Goal: Register for event/course

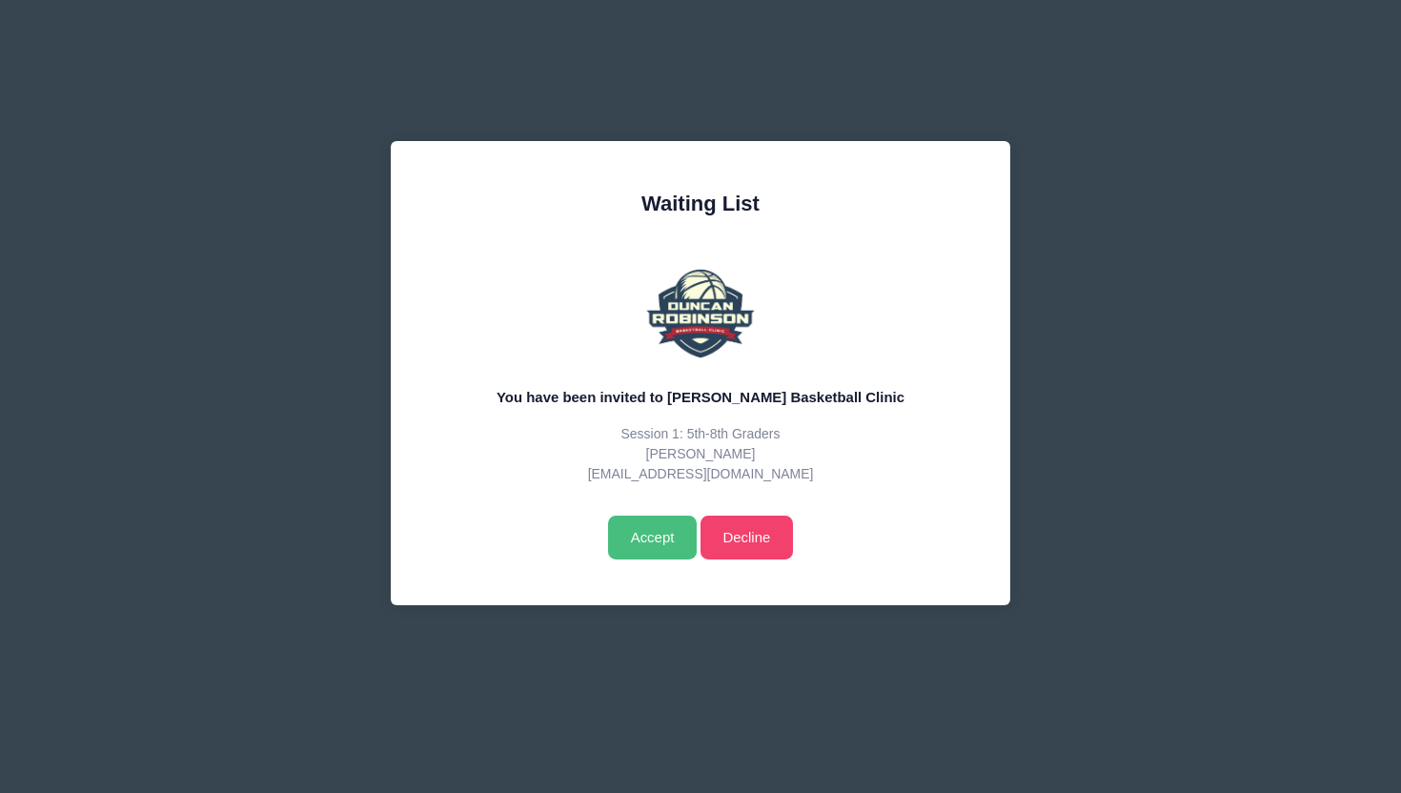
click at [649, 540] on input "Accept" at bounding box center [652, 538] width 89 height 44
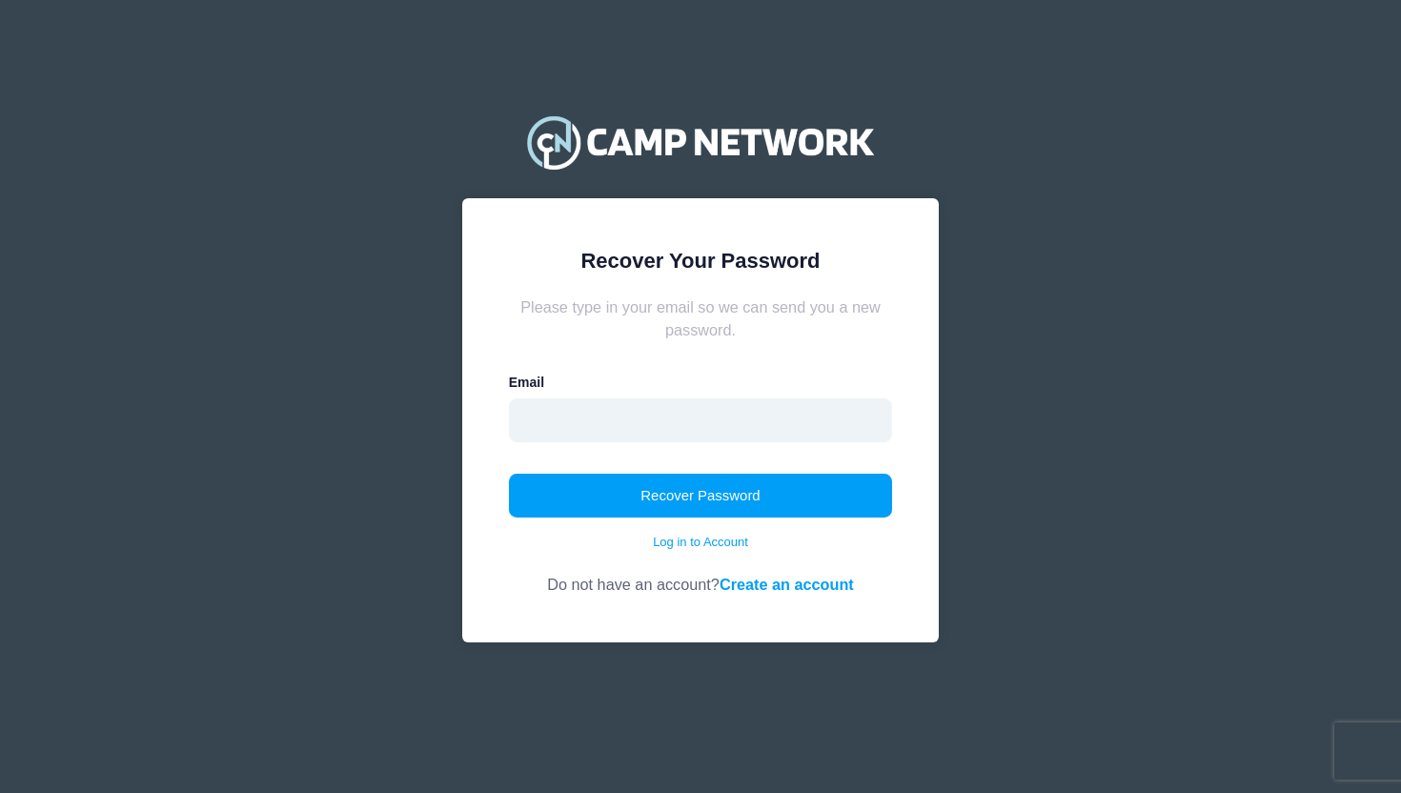
click at [678, 424] on input "email" at bounding box center [701, 420] width 384 height 44
type input "[EMAIL_ADDRESS][DOMAIN_NAME]"
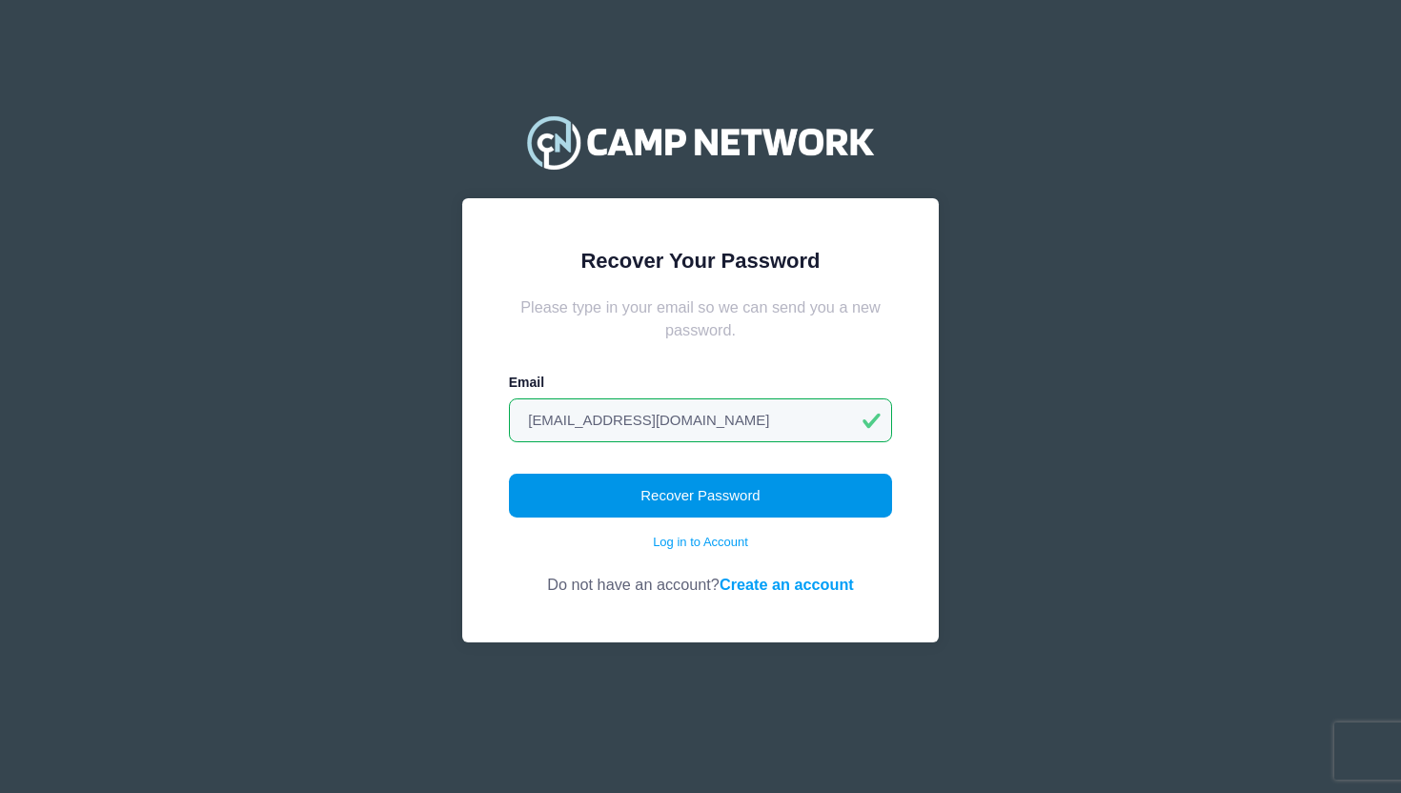
click at [677, 498] on button "Recover Password" at bounding box center [701, 496] width 384 height 44
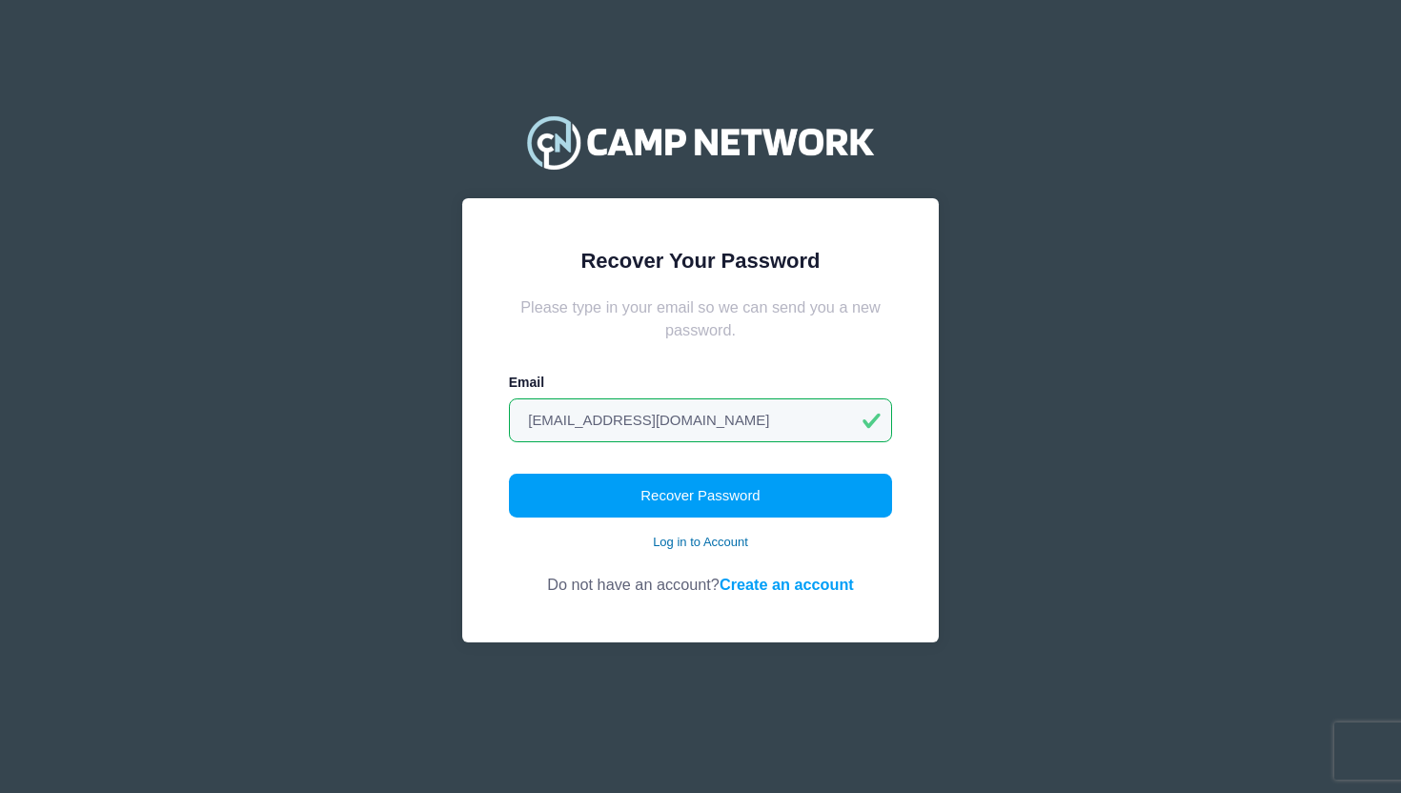
click at [723, 547] on link "Log in to Account" at bounding box center [700, 542] width 95 height 19
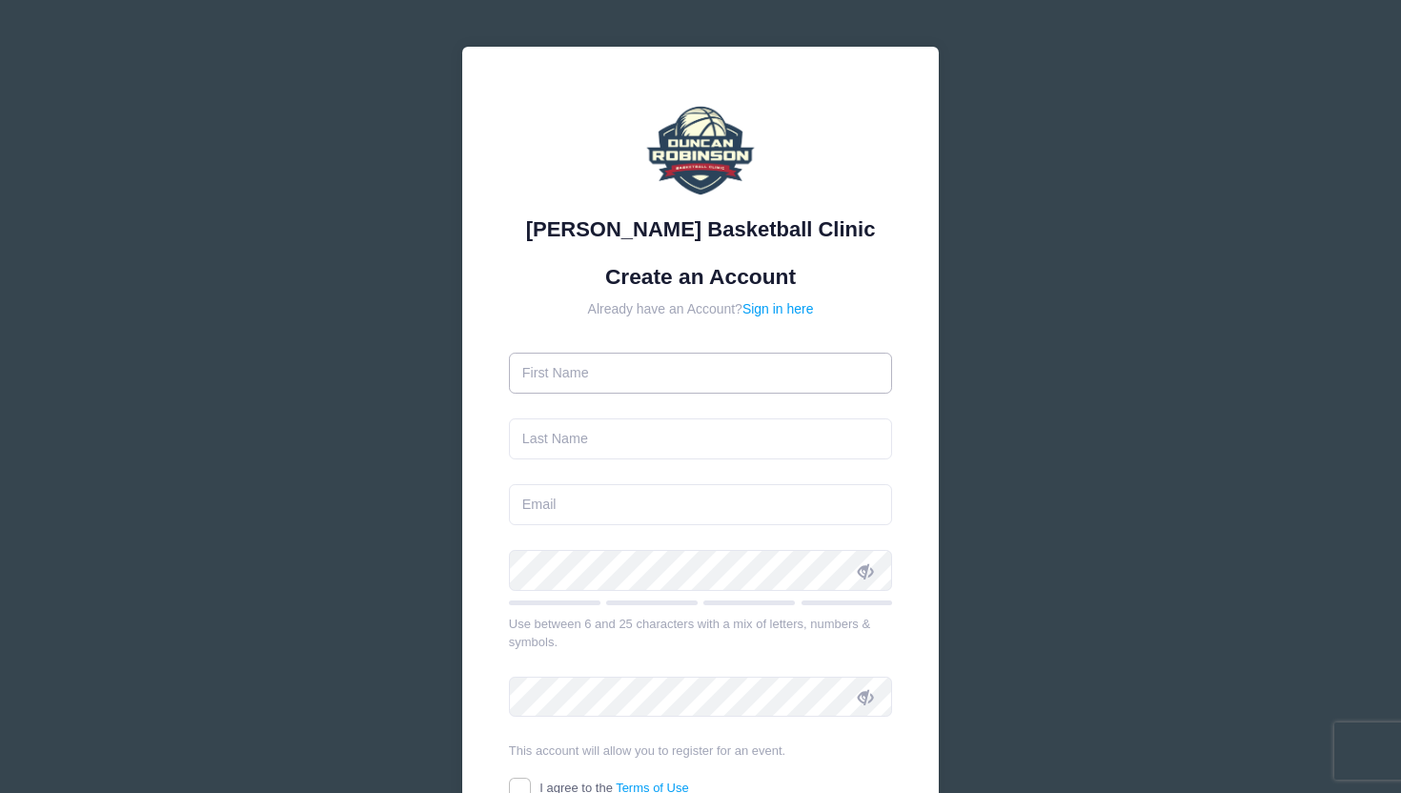
click at [637, 377] on input "text" at bounding box center [701, 373] width 384 height 41
type input "Keriann"
type input "Roman"
type input "[EMAIL_ADDRESS][DOMAIN_NAME]"
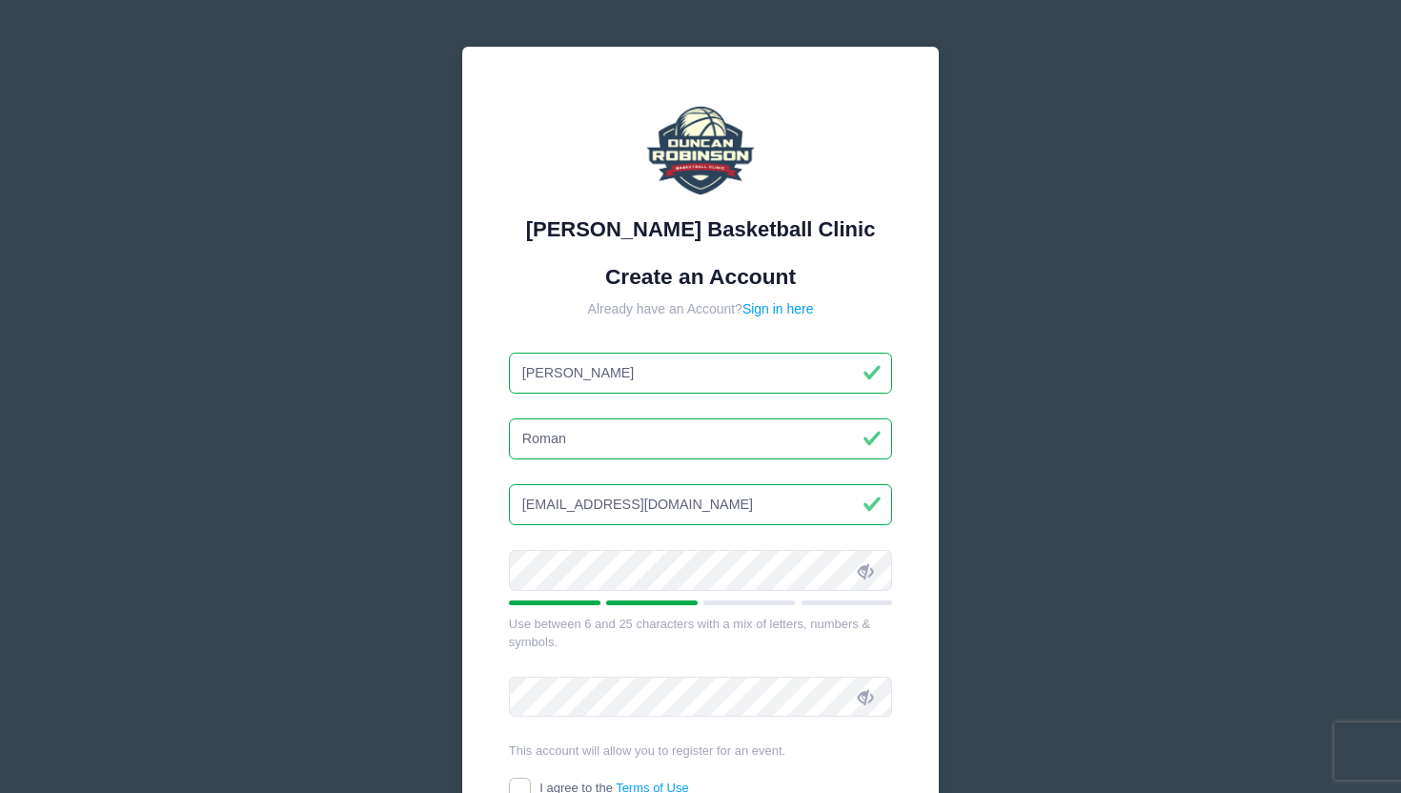
click at [869, 570] on icon at bounding box center [865, 570] width 15 height 15
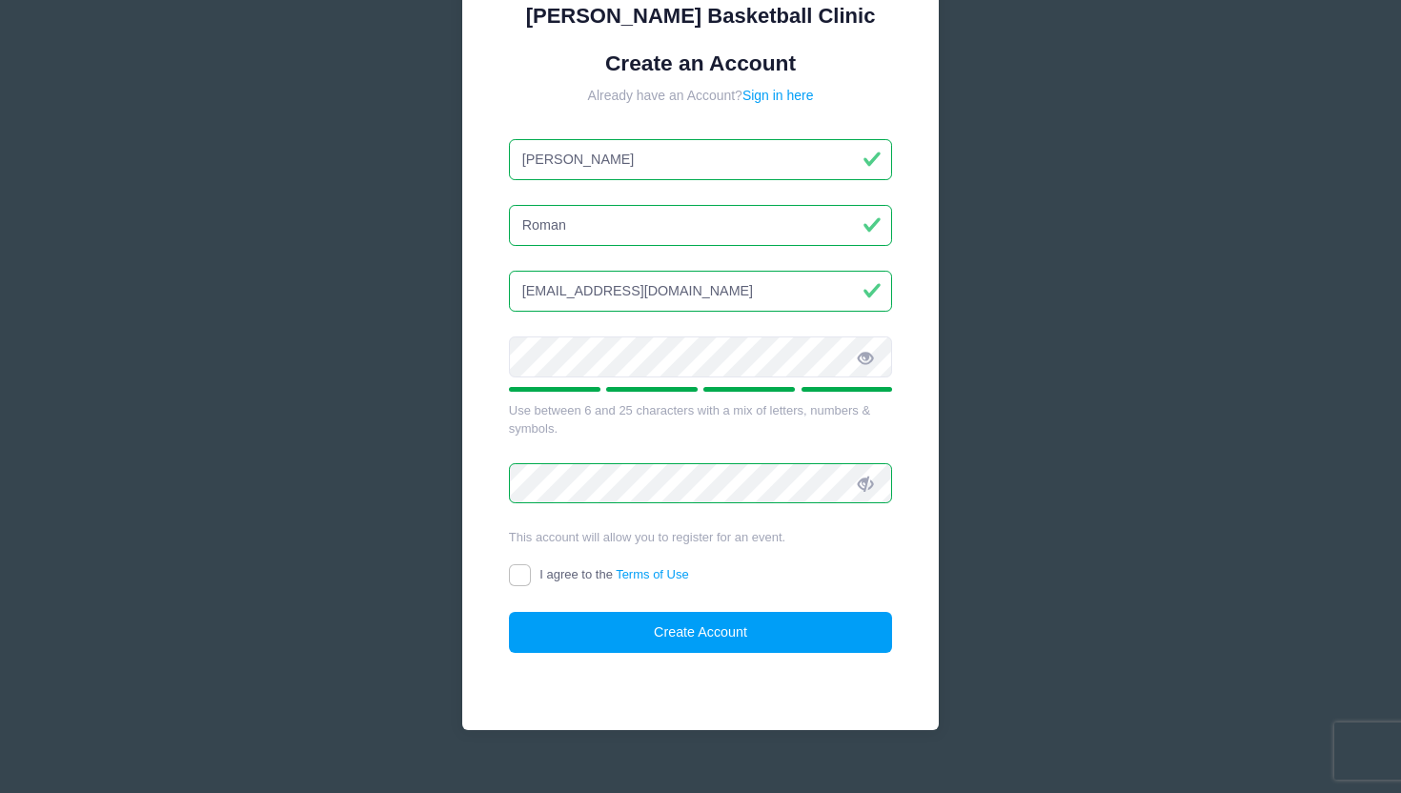
scroll to position [244, 0]
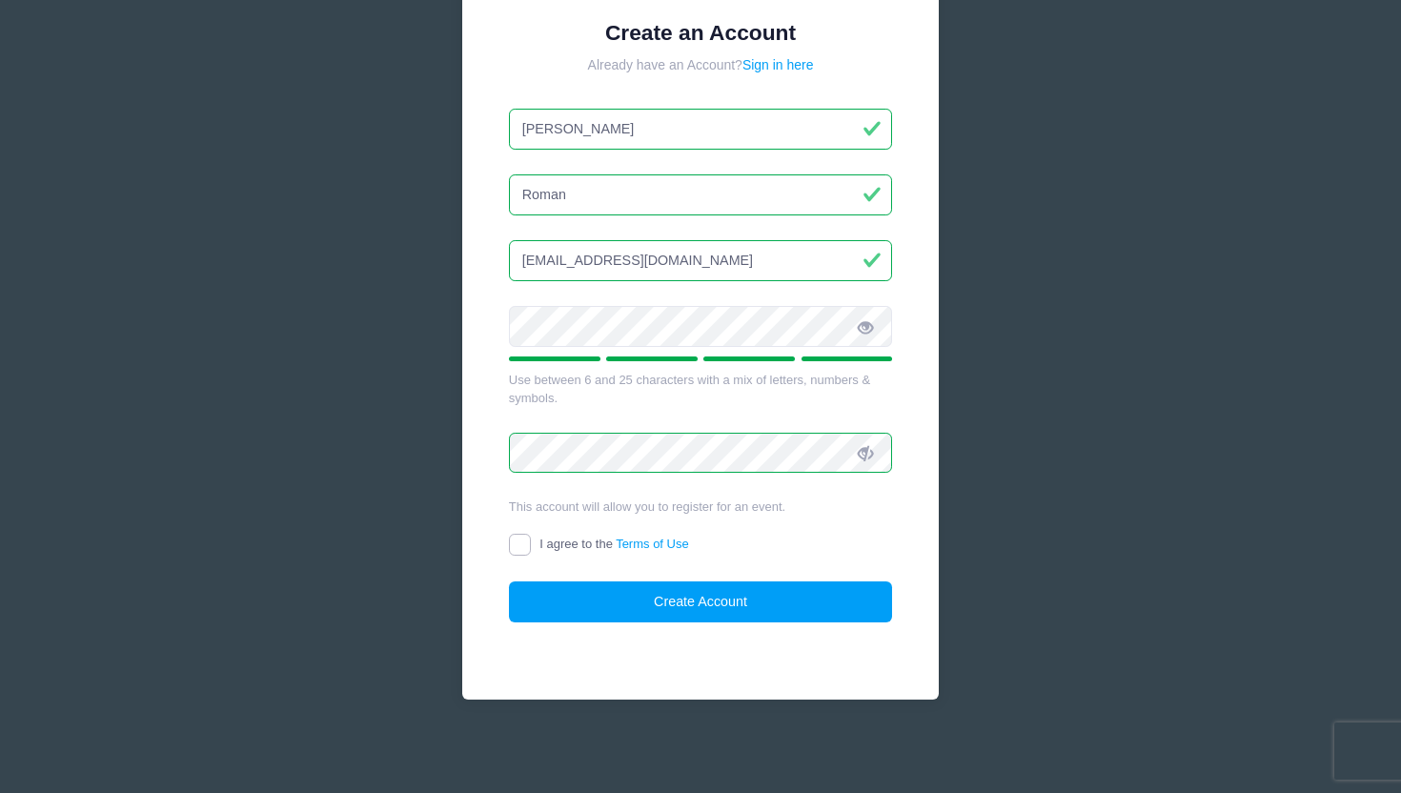
click at [519, 542] on input "I agree to the Terms of Use" at bounding box center [520, 545] width 22 height 22
checkbox input "true"
click at [641, 609] on button "Create Account" at bounding box center [701, 601] width 384 height 41
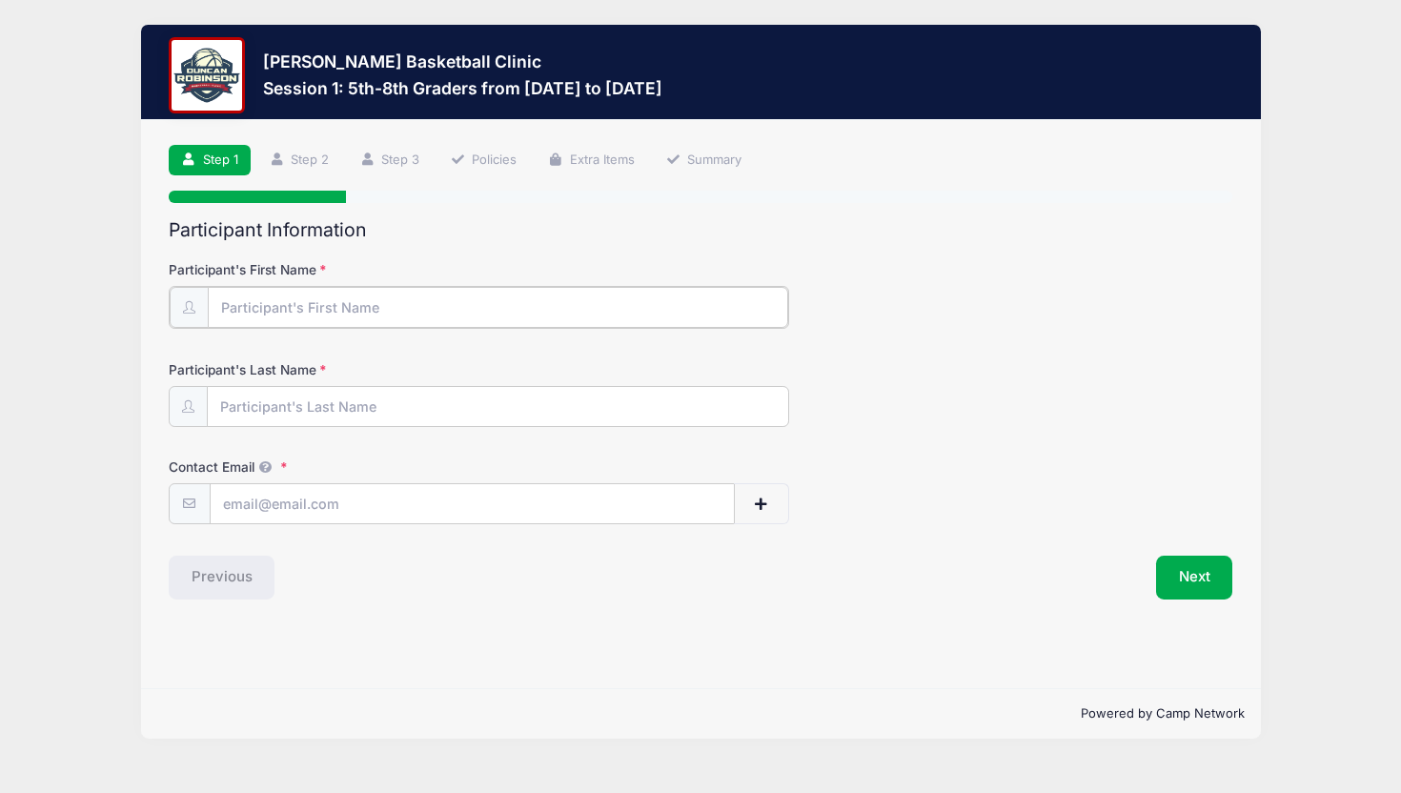
click at [253, 307] on input "Participant's First Name" at bounding box center [498, 307] width 580 height 41
type input "[PERSON_NAME]"
click at [250, 416] on input "Participant's Last Name" at bounding box center [498, 405] width 580 height 41
type input "Roman"
click at [233, 508] on input "Contact Email" at bounding box center [472, 502] width 523 height 41
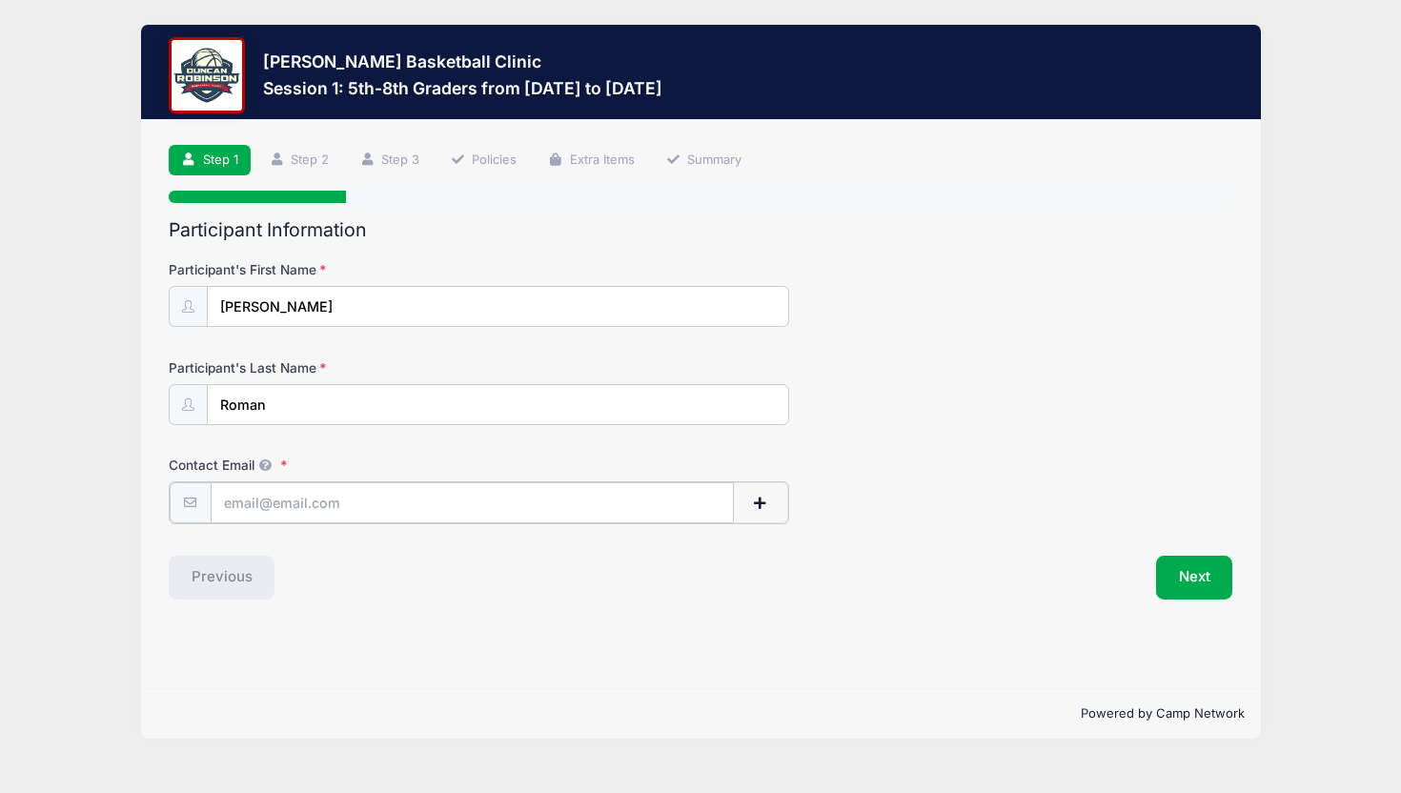
type input "[EMAIL_ADDRESS][DOMAIN_NAME]"
click at [1187, 575] on button "Next" at bounding box center [1194, 576] width 77 height 44
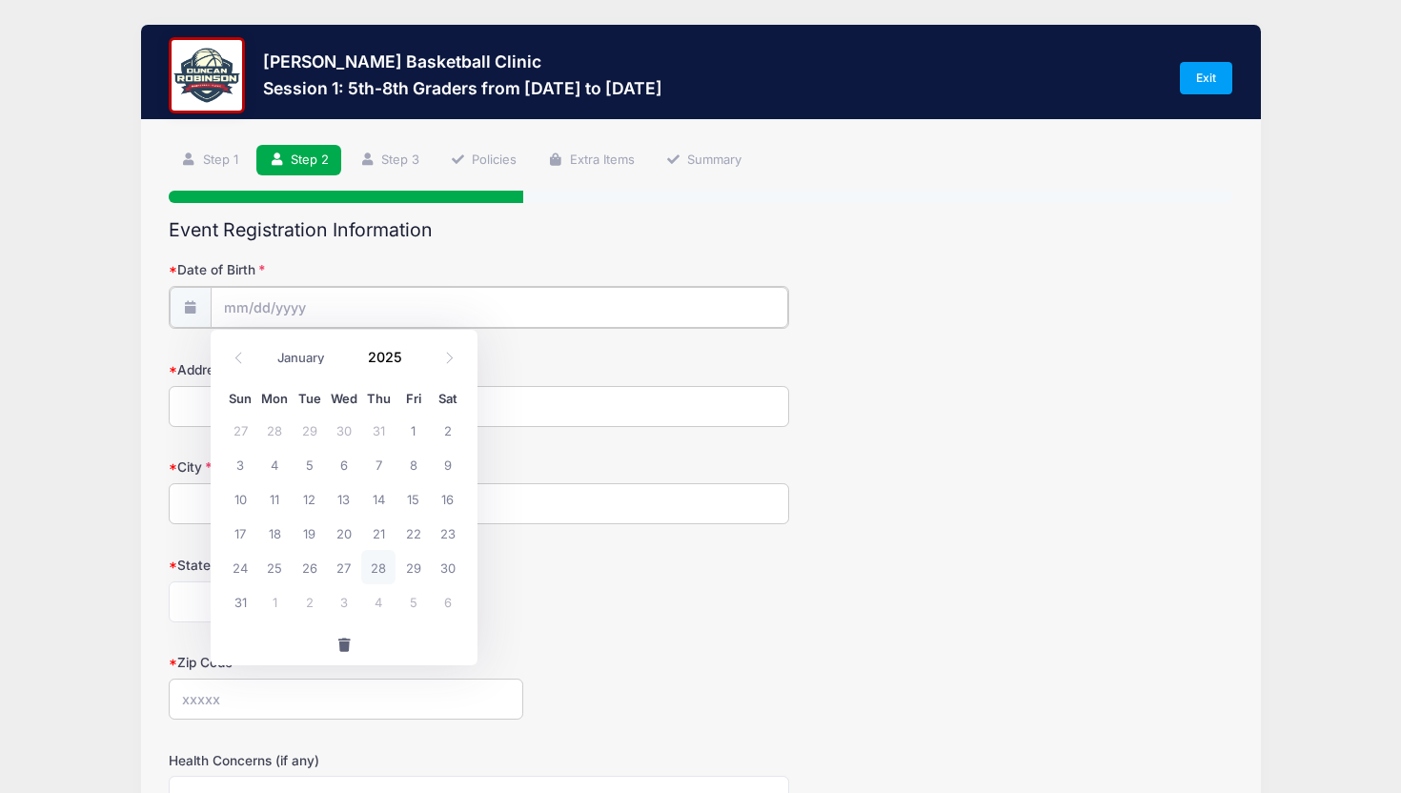
click at [295, 301] on input "Date of Birth" at bounding box center [500, 307] width 578 height 41
click at [271, 310] on input "Date of Birth" at bounding box center [500, 307] width 578 height 41
click at [450, 363] on icon at bounding box center [449, 358] width 12 height 12
select select "8"
click at [417, 471] on span "12" at bounding box center [413, 464] width 34 height 34
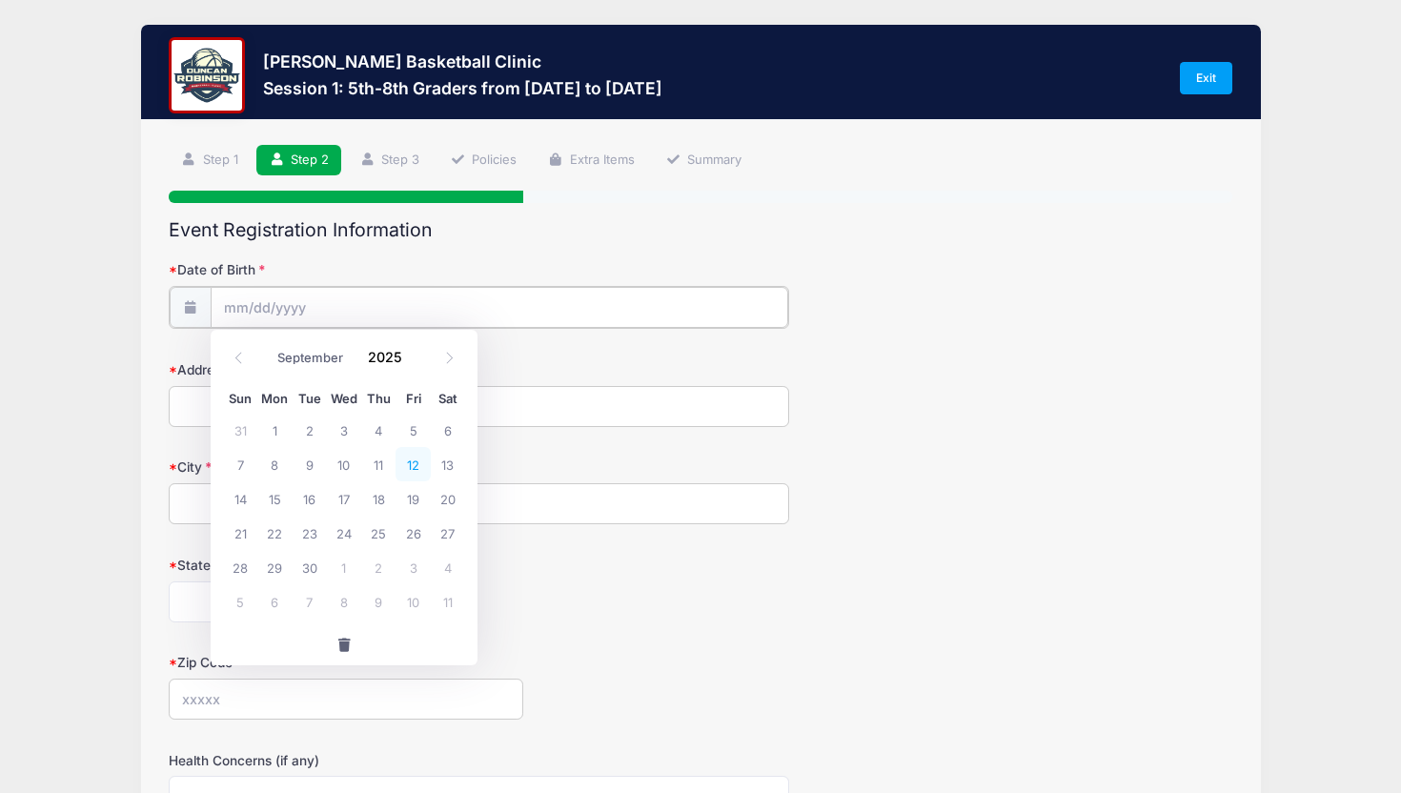
type input "09/12/2025"
click at [303, 307] on input "09/12/2025" at bounding box center [500, 307] width 578 height 41
click at [299, 307] on input "09/12/2025" at bounding box center [500, 307] width 578 height 41
click at [239, 361] on icon at bounding box center [238, 358] width 7 height 11
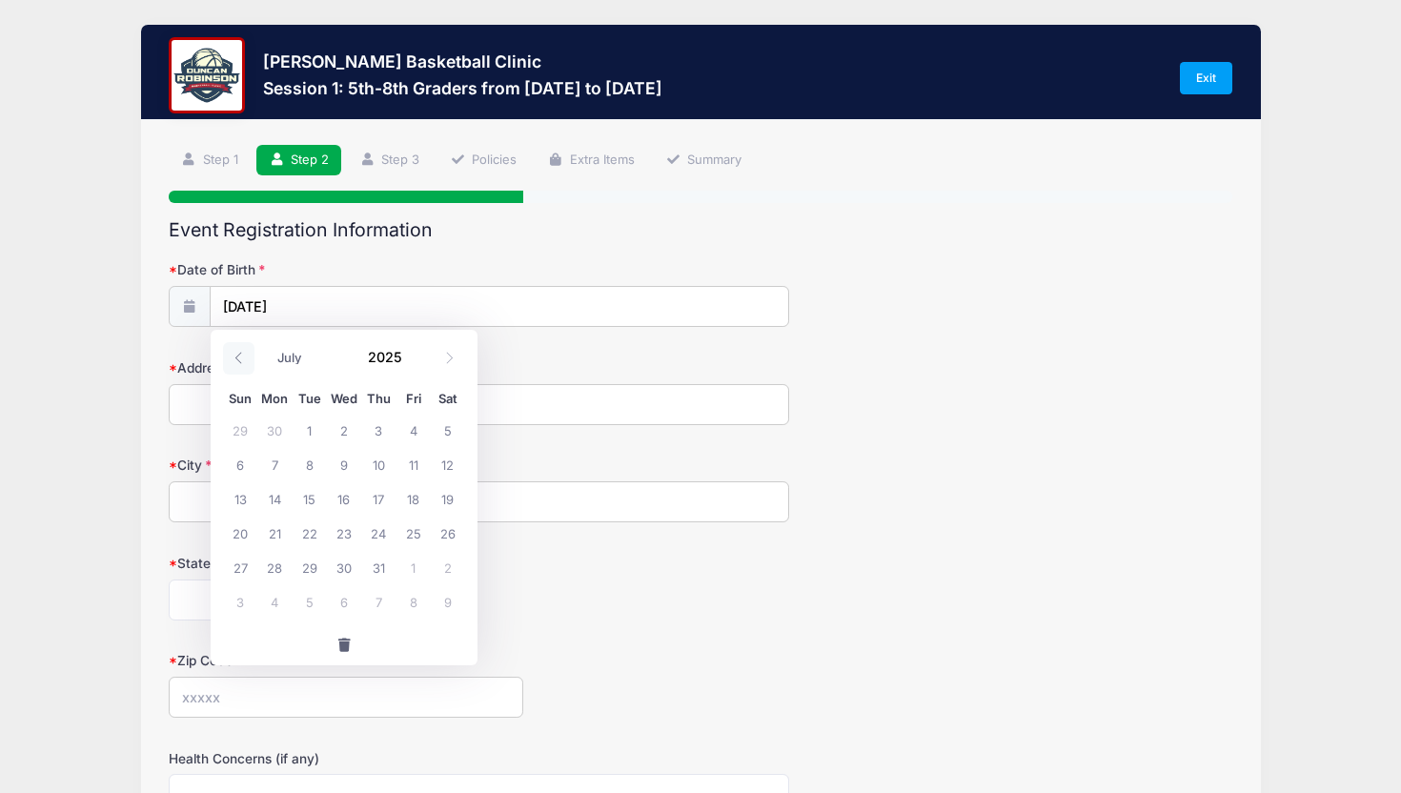
click at [239, 361] on icon at bounding box center [238, 358] width 7 height 11
select select "5"
click at [417, 346] on span at bounding box center [413, 350] width 13 height 14
click at [415, 364] on span at bounding box center [413, 364] width 13 height 14
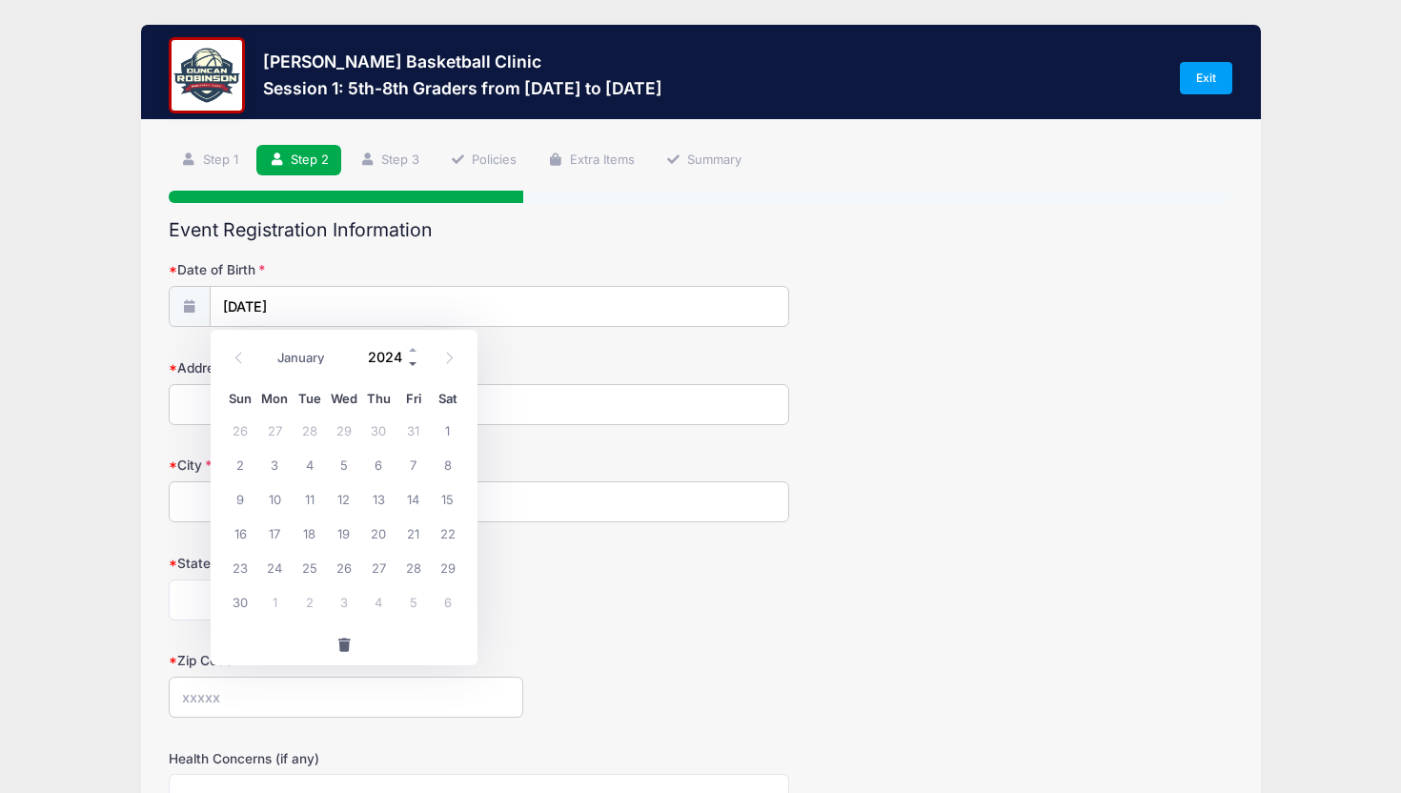
click at [415, 364] on span at bounding box center [413, 364] width 13 height 14
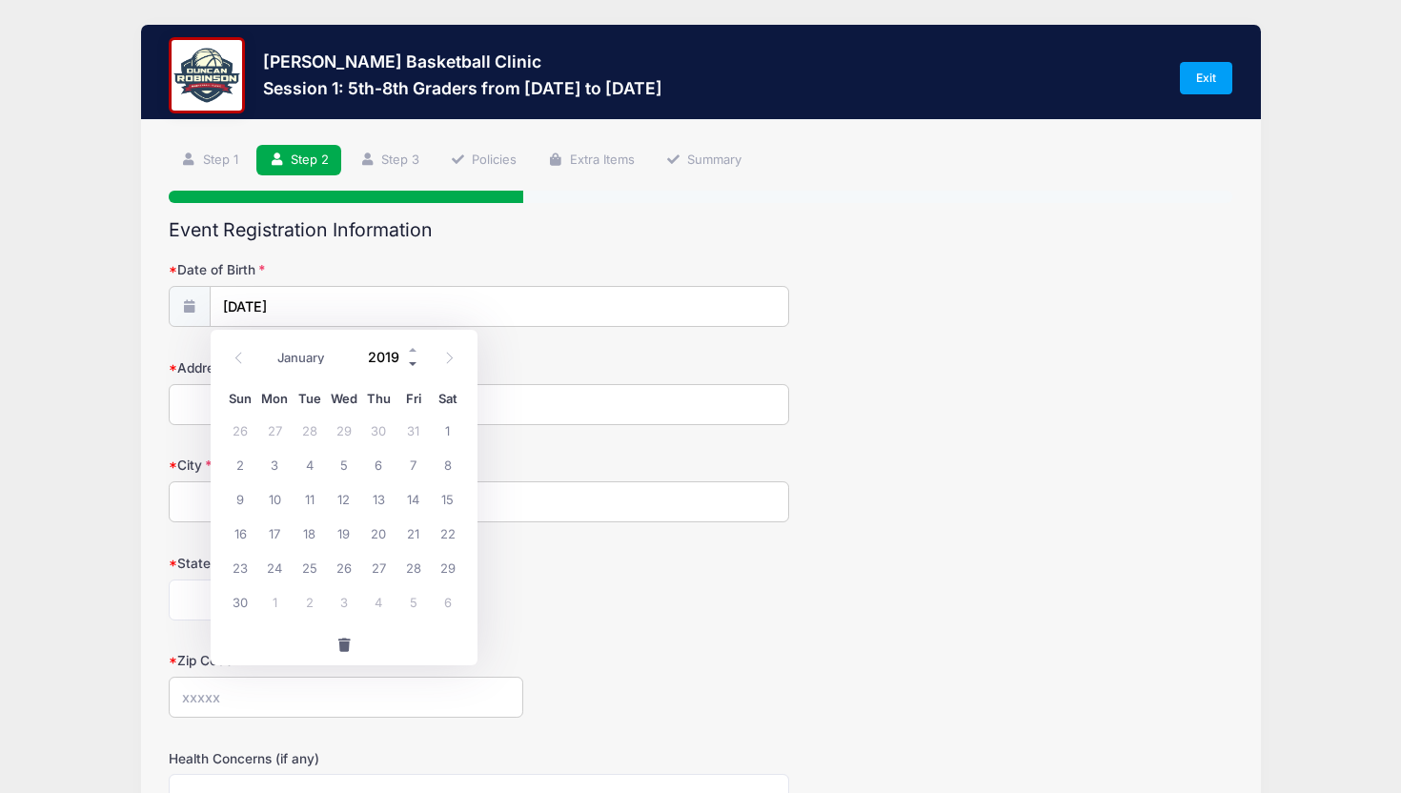
click at [415, 364] on span at bounding box center [413, 364] width 13 height 14
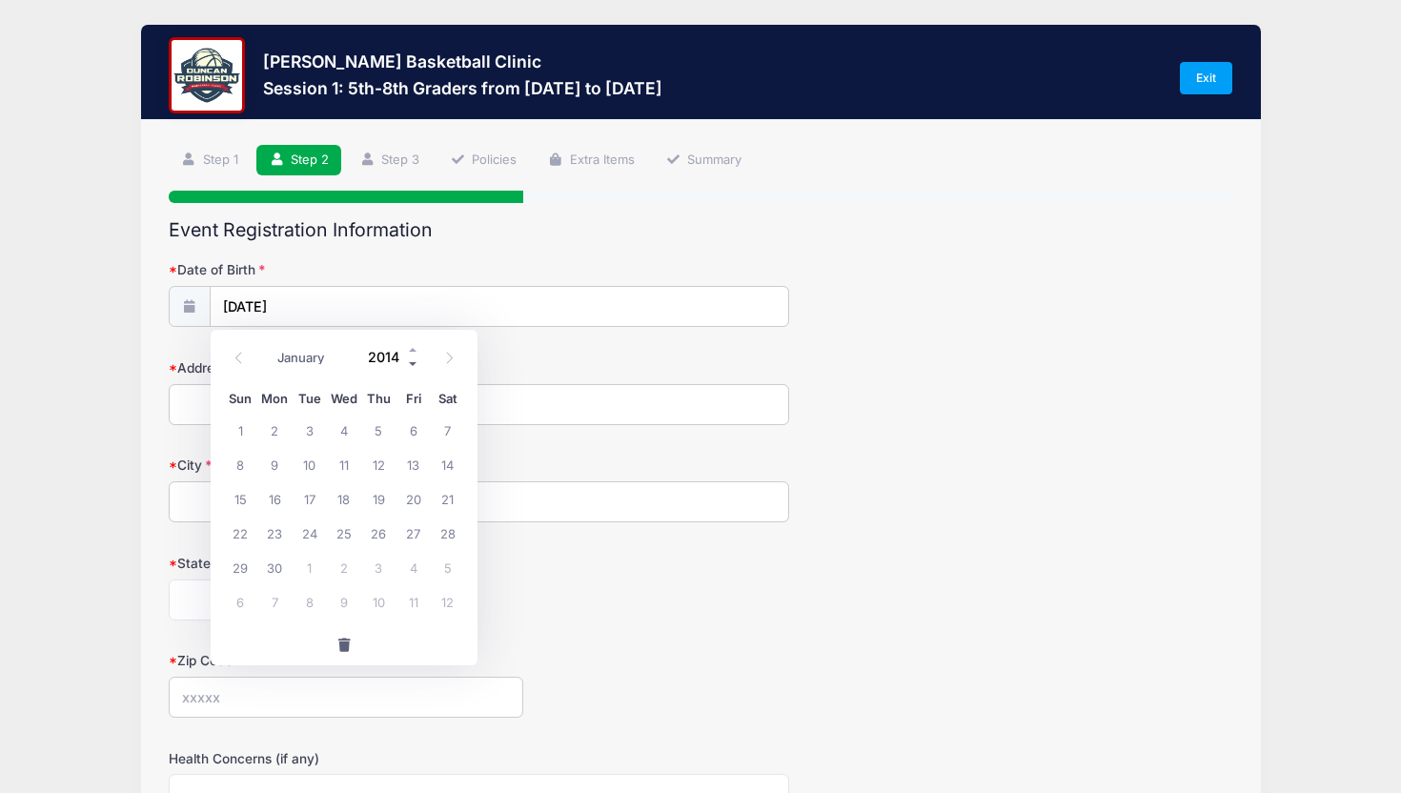
click at [415, 364] on span at bounding box center [413, 364] width 13 height 14
type input "2013"
click at [238, 359] on icon at bounding box center [239, 358] width 12 height 12
click at [449, 360] on icon at bounding box center [450, 358] width 7 height 11
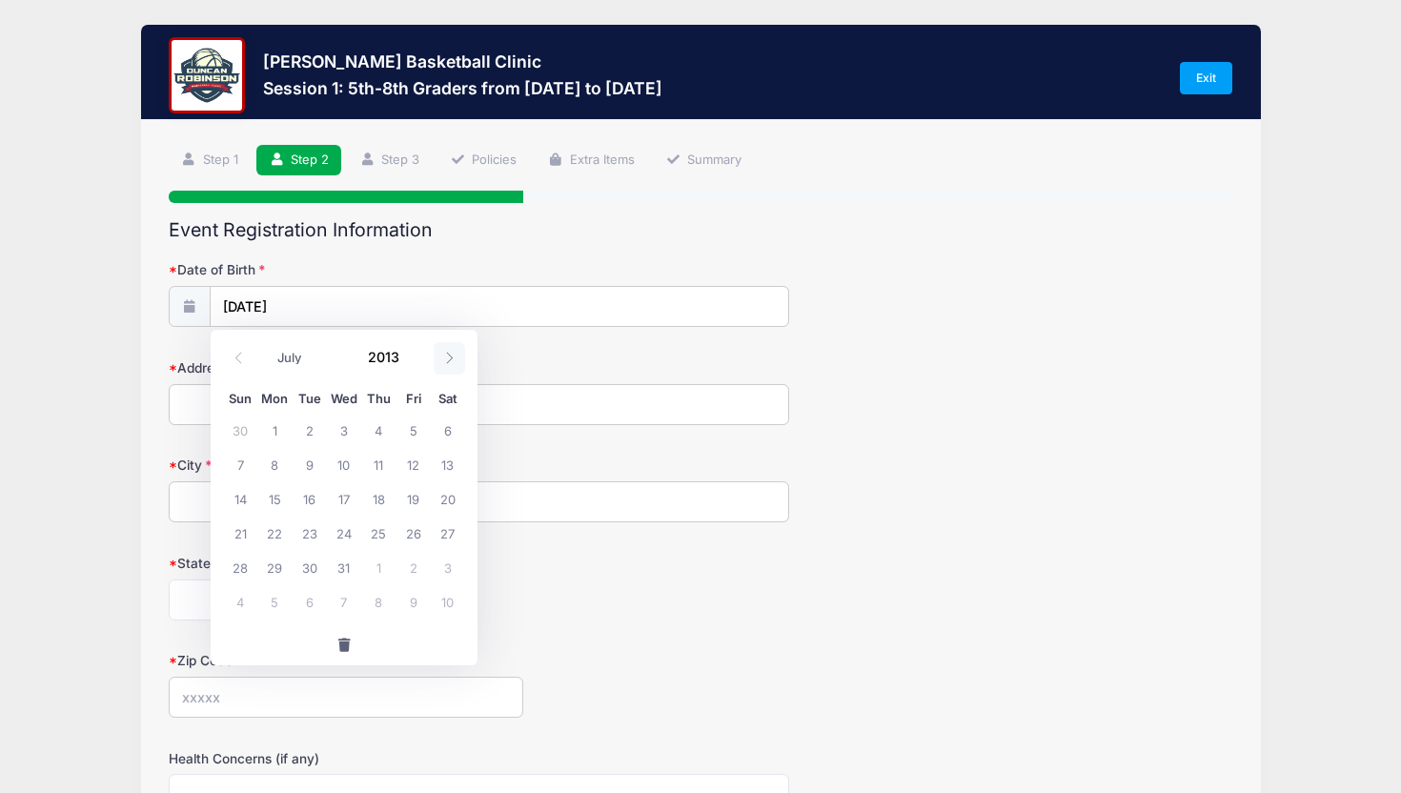
click at [449, 360] on icon at bounding box center [450, 358] width 7 height 11
select select "8"
click at [380, 462] on span "12" at bounding box center [378, 464] width 34 height 34
type input "[DATE]"
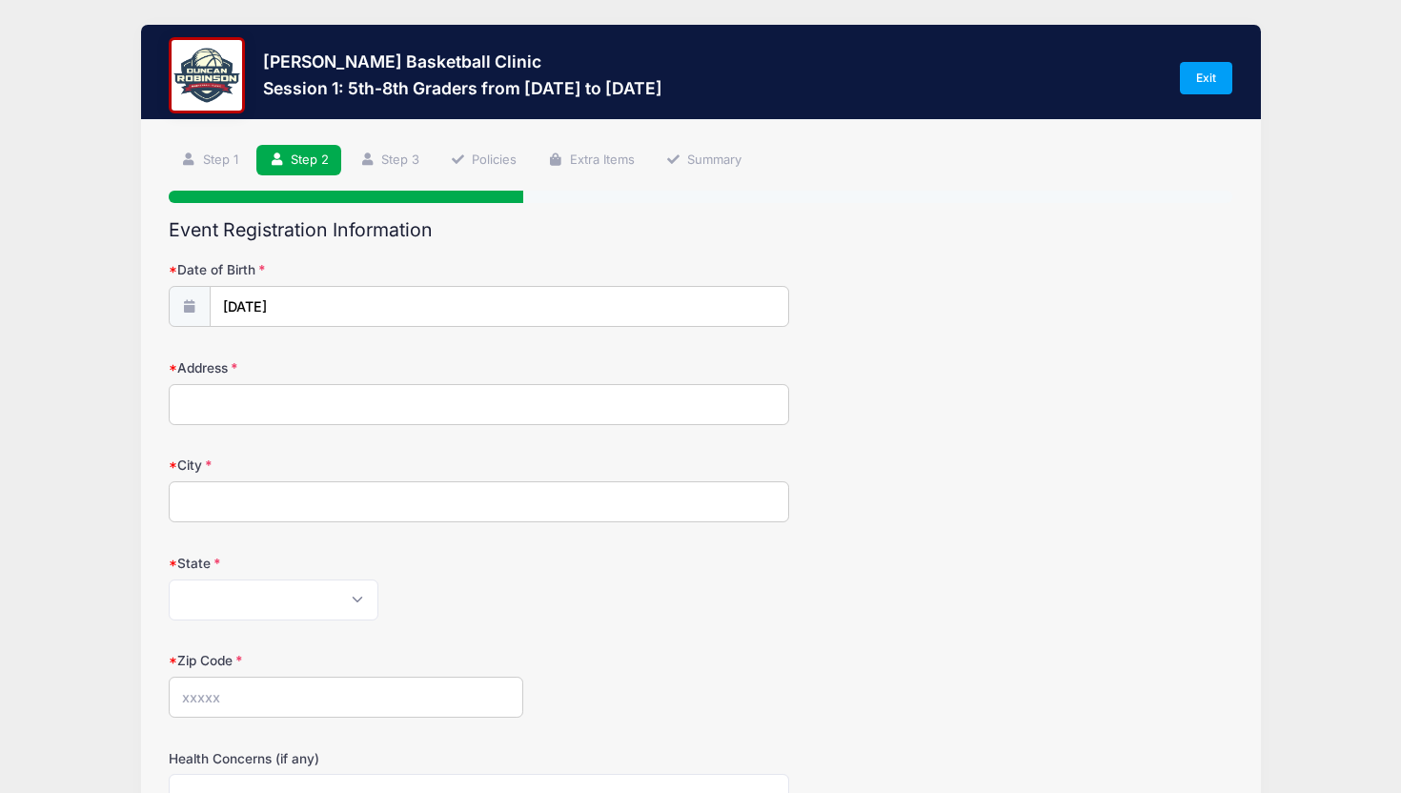
click at [318, 406] on input "Address" at bounding box center [479, 404] width 621 height 41
type input "[STREET_ADDRESS][PERSON_NAME]"
type input "RYE"
select select "NH"
type input "03870"
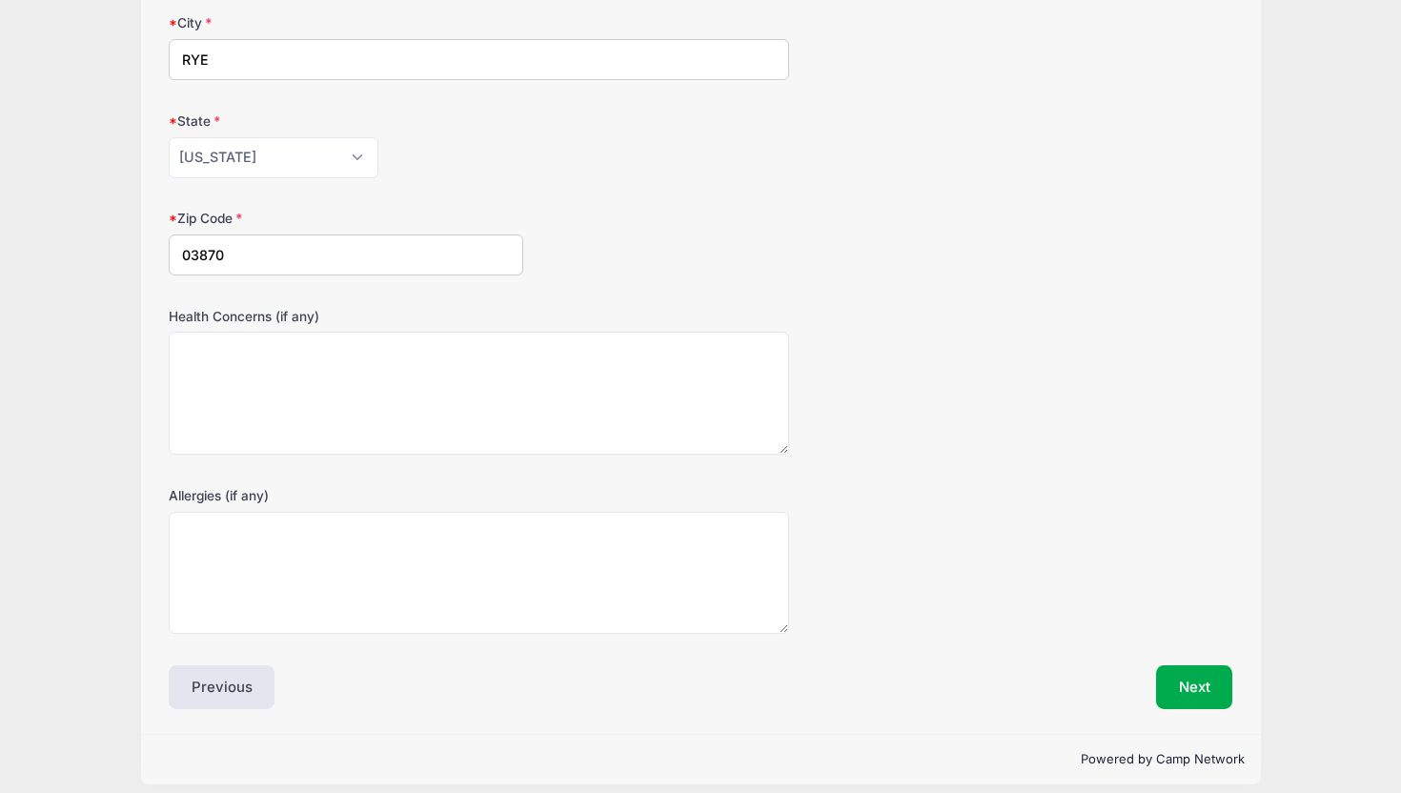
scroll to position [458, 0]
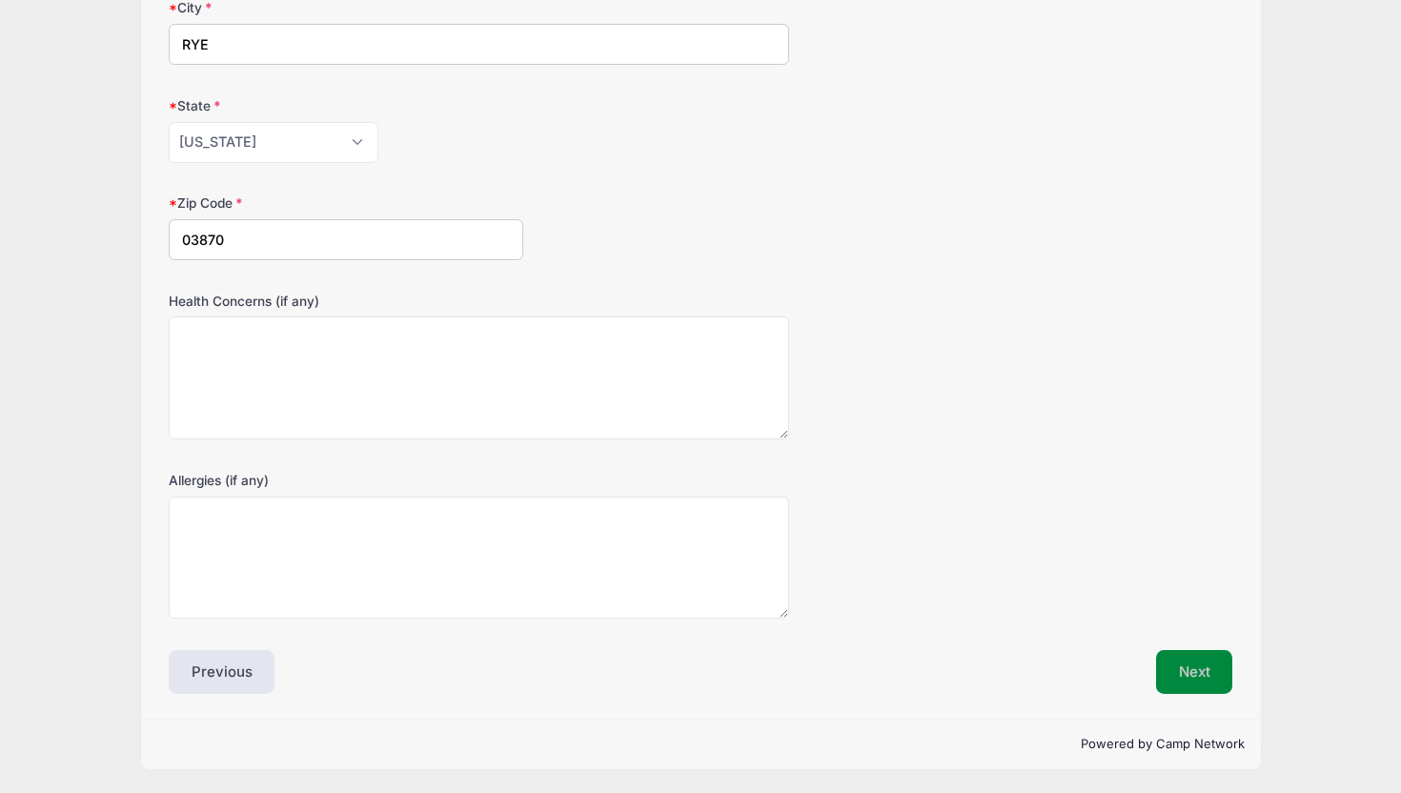
click at [1199, 673] on button "Next" at bounding box center [1194, 672] width 77 height 44
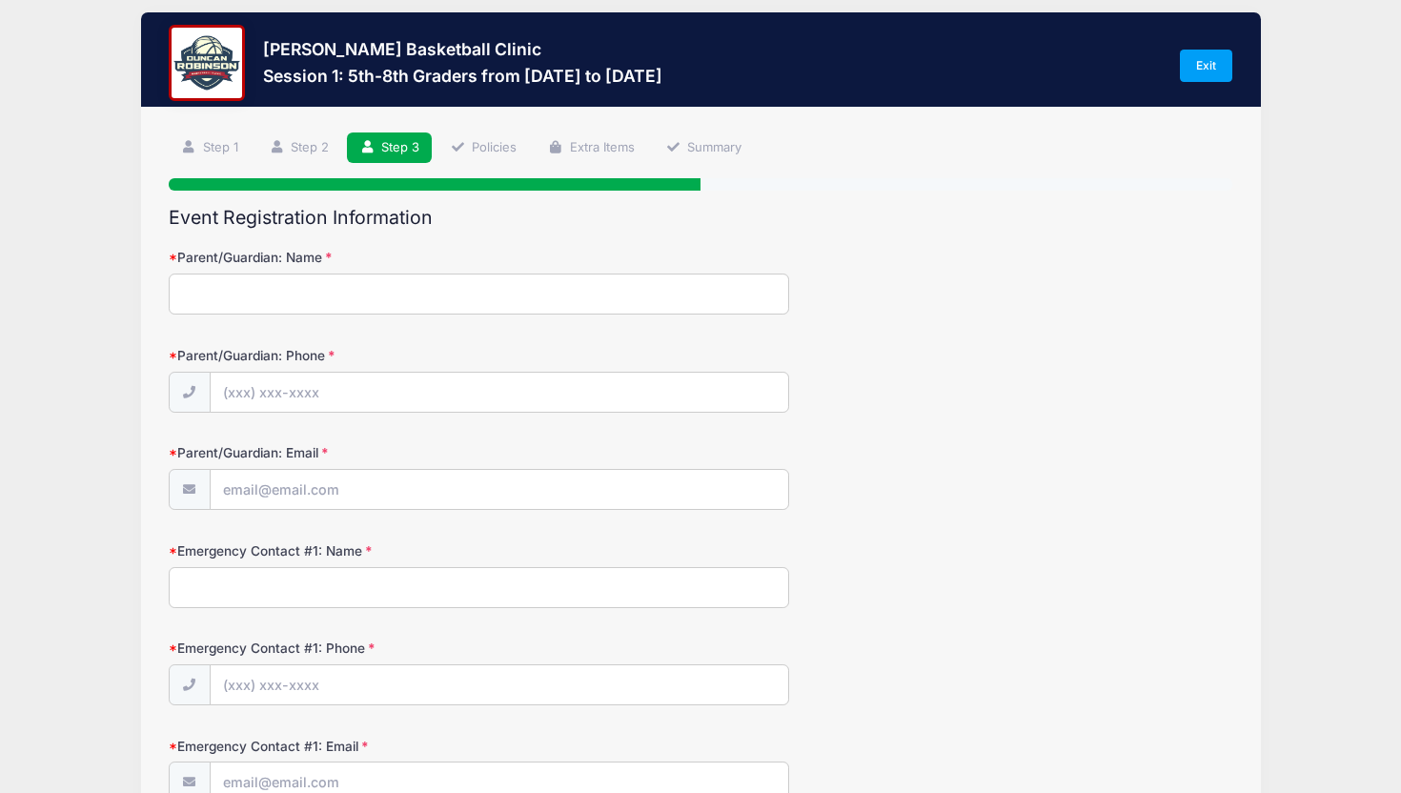
scroll to position [0, 0]
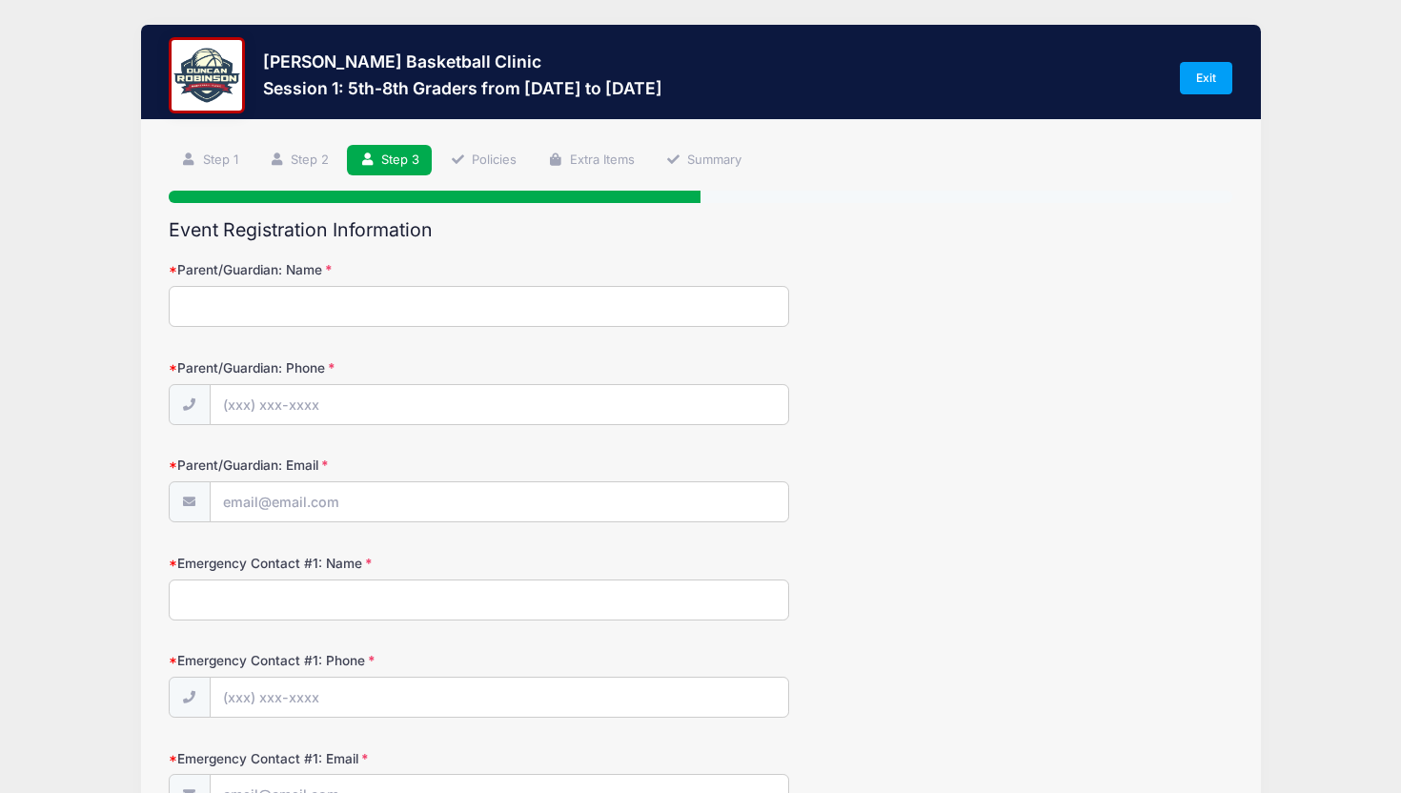
click at [573, 312] on input "Parent/Guardian: Name" at bounding box center [479, 306] width 621 height 41
type input "[PERSON_NAME]"
click at [511, 405] on input "Parent/Guardian: Phone" at bounding box center [500, 405] width 578 height 41
type input "[PHONE_NUMBER]"
click at [360, 506] on input "Parent/Guardian: Email" at bounding box center [500, 502] width 578 height 41
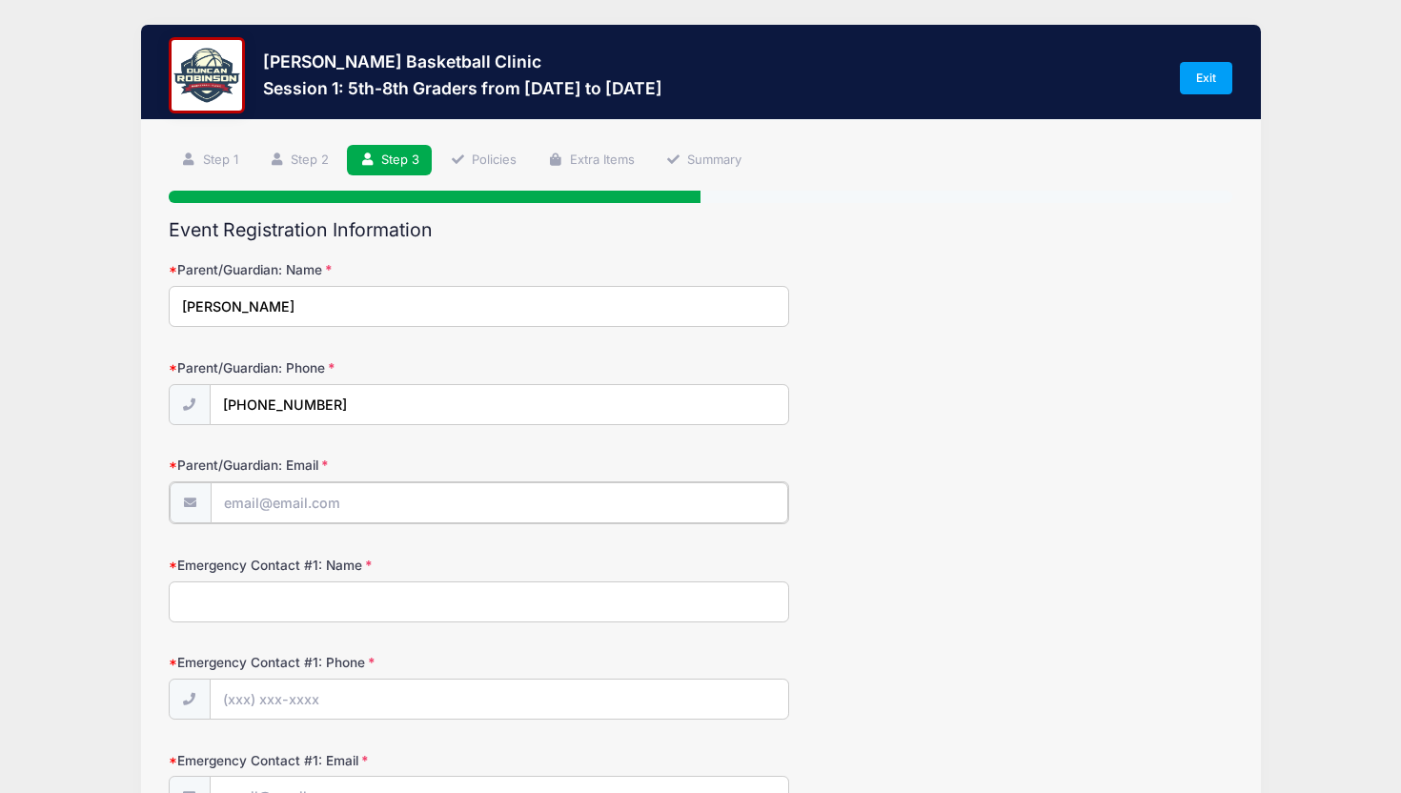
type input "[EMAIL_ADDRESS][DOMAIN_NAME]"
click at [244, 604] on input "Emergency Contact #1: Name" at bounding box center [479, 600] width 621 height 41
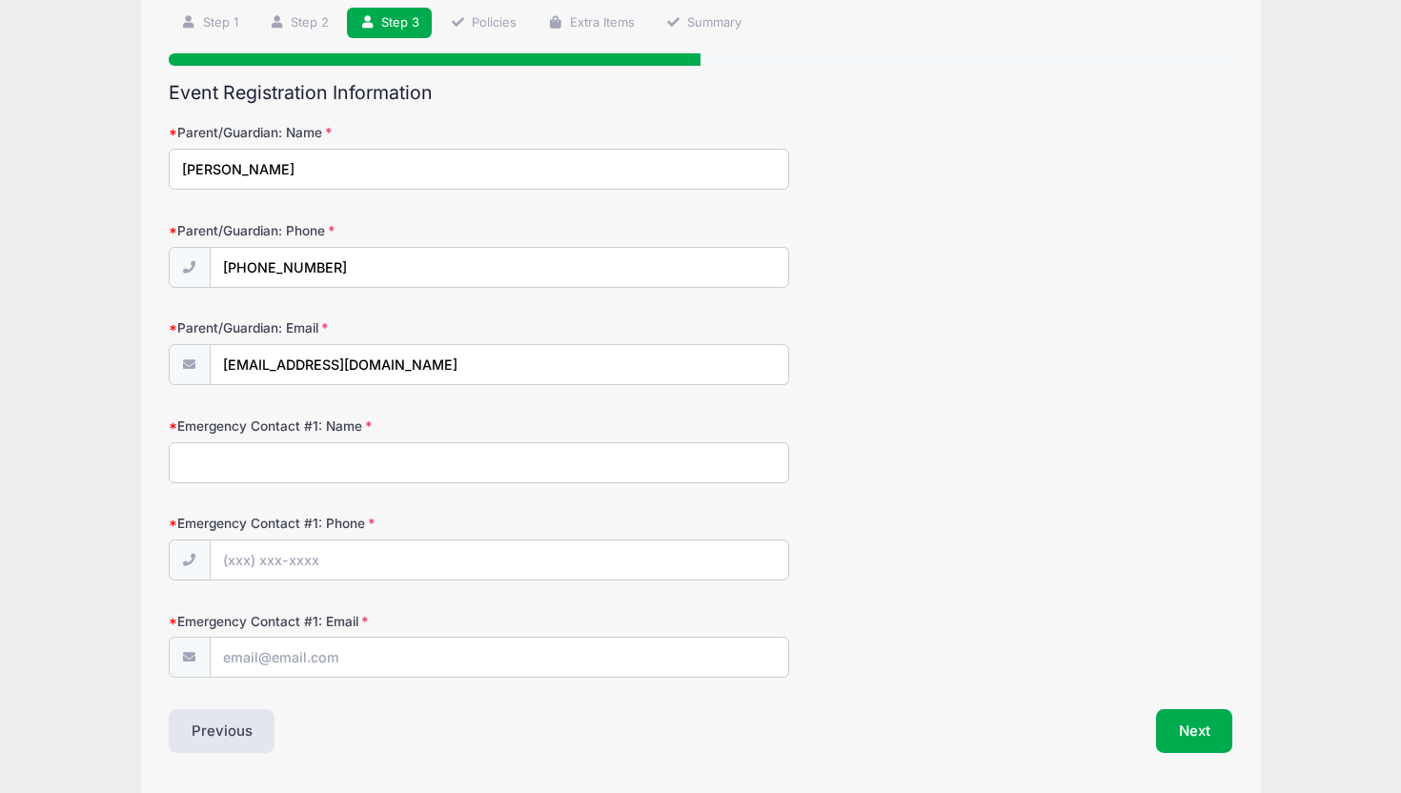
scroll to position [196, 0]
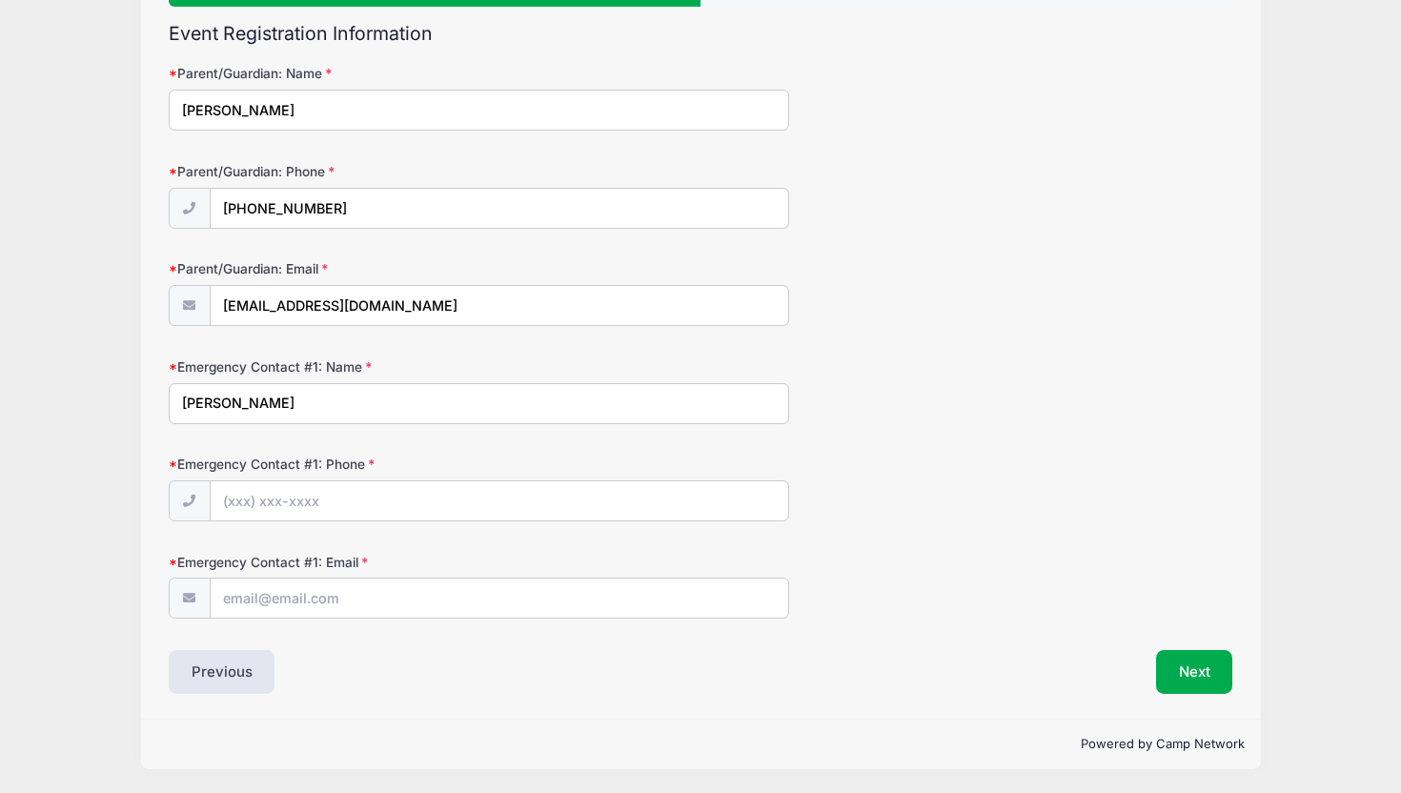
type input "[PERSON_NAME]"
click at [236, 498] on input "Emergency Contact #1: Phone" at bounding box center [500, 501] width 578 height 41
type input "[PHONE_NUMBER]"
click at [241, 601] on input "Emergency Contact #1: Email" at bounding box center [500, 599] width 578 height 41
type input "[EMAIL_ADDRESS][DOMAIN_NAME]"
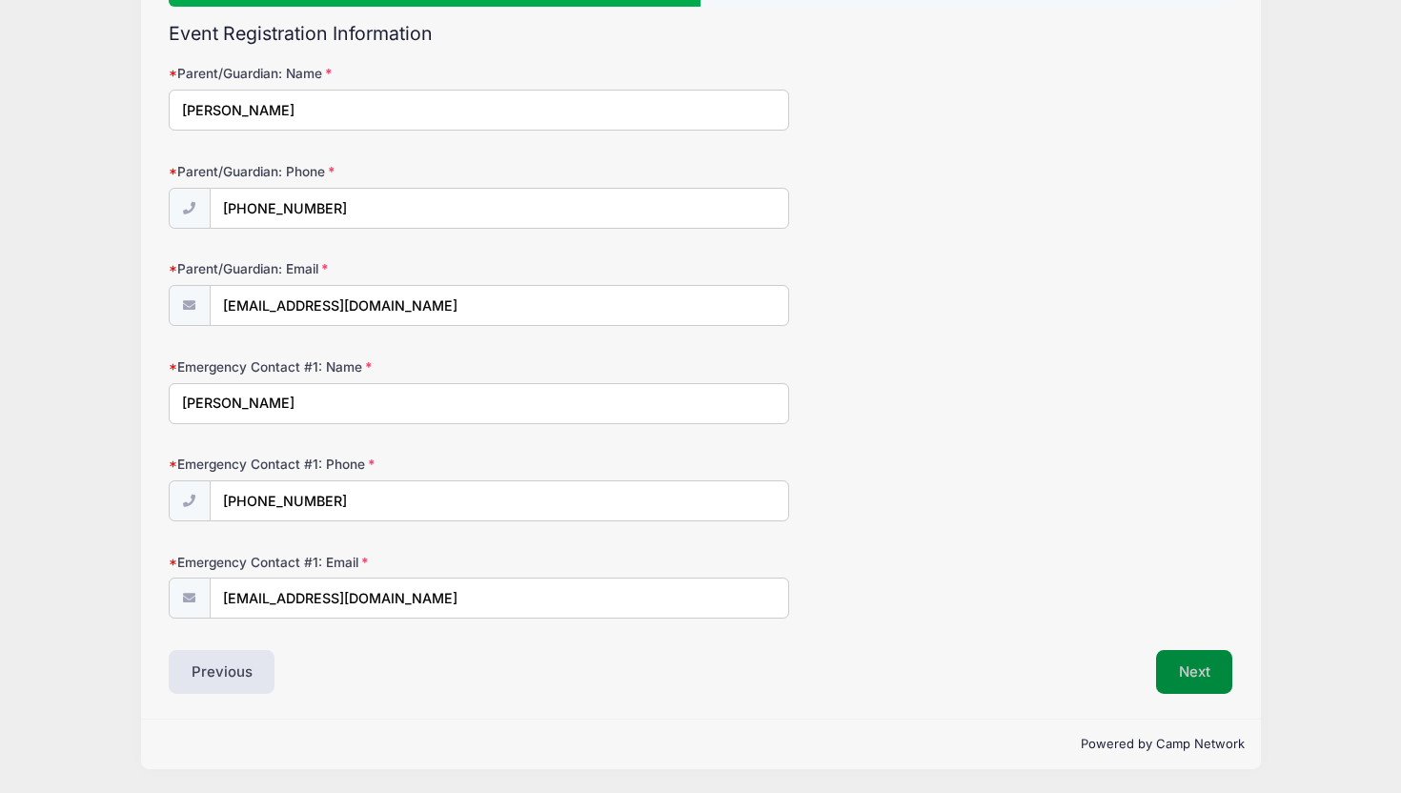
click at [1212, 686] on button "Next" at bounding box center [1194, 672] width 77 height 44
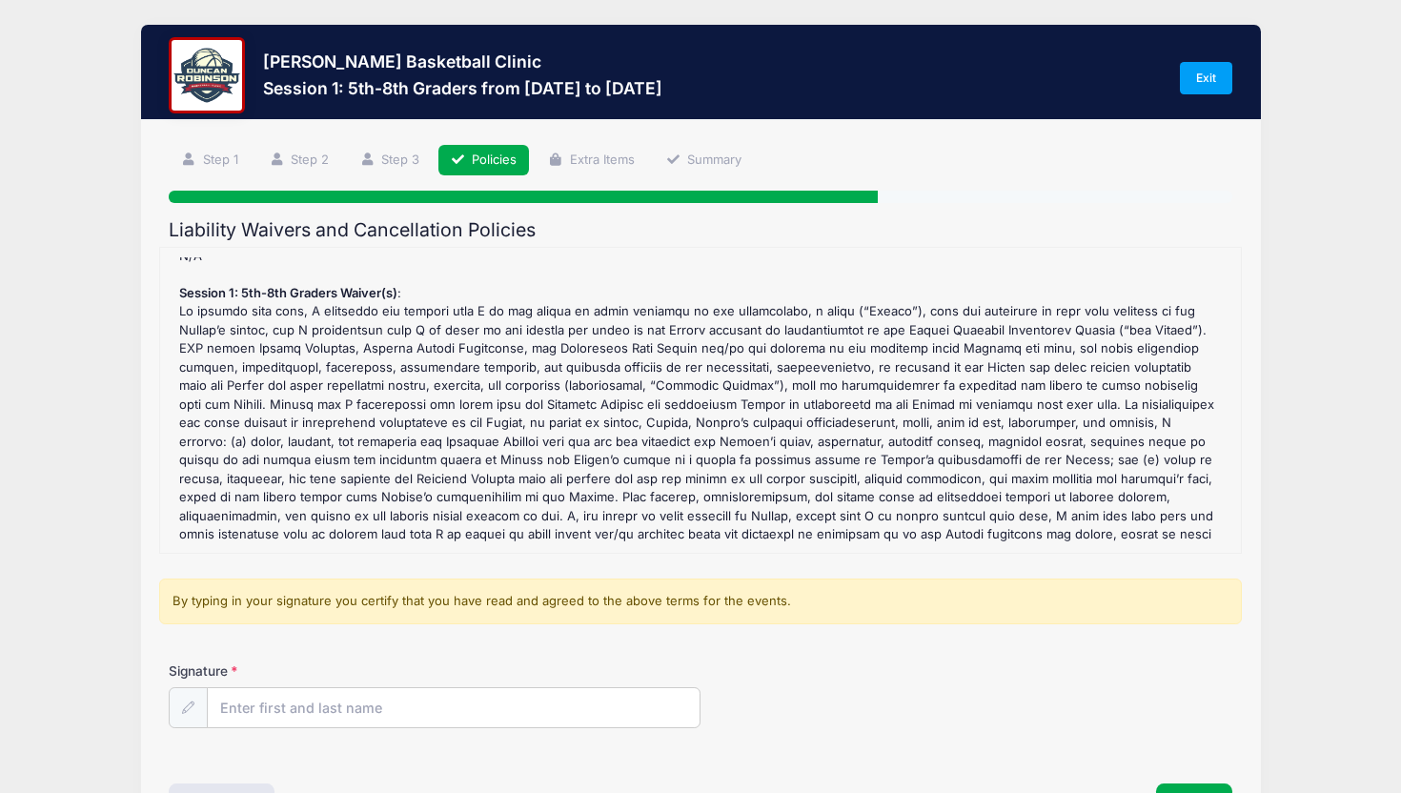
scroll to position [133, 0]
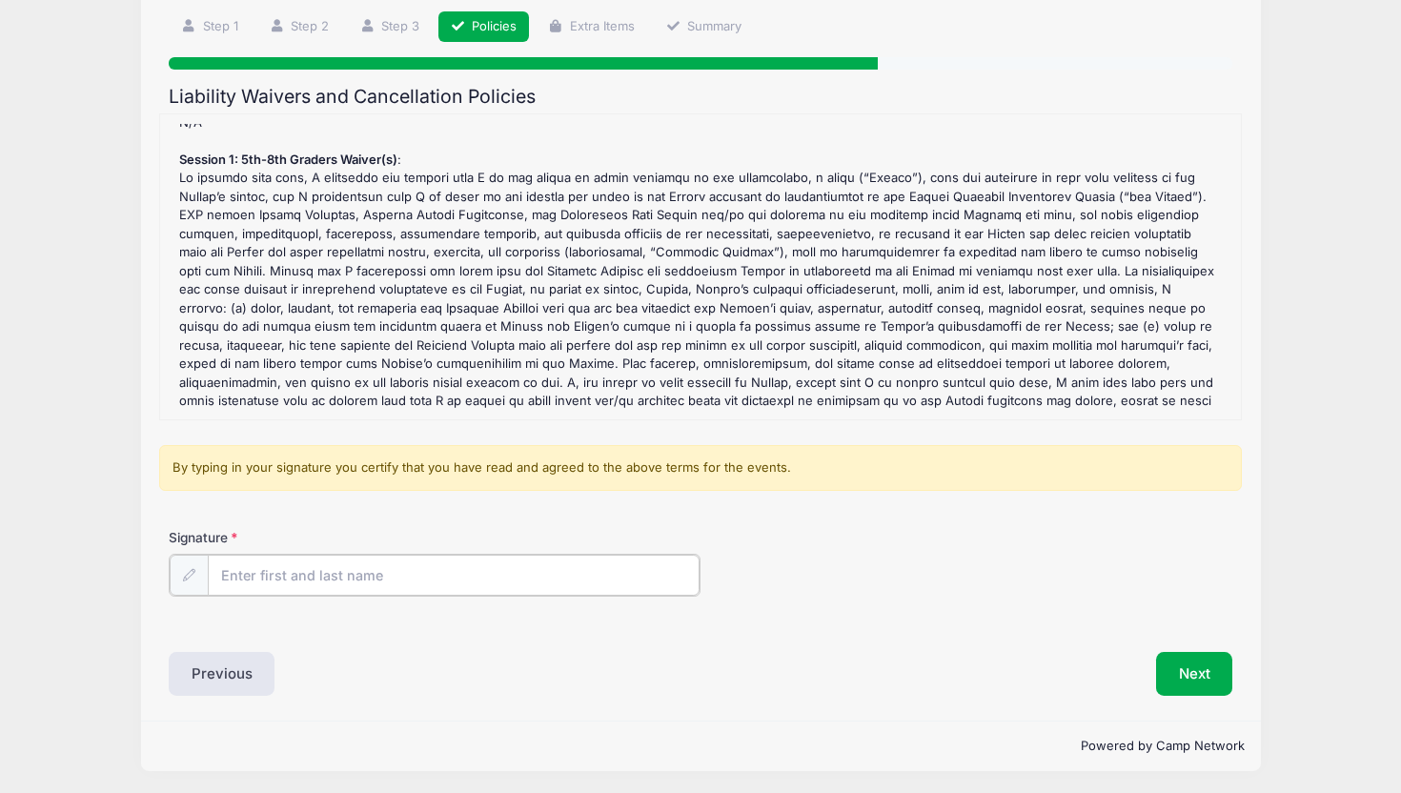
click at [256, 575] on input "Signature" at bounding box center [454, 575] width 492 height 41
type input "[PERSON_NAME]"
click at [1215, 682] on button "Next" at bounding box center [1194, 672] width 77 height 44
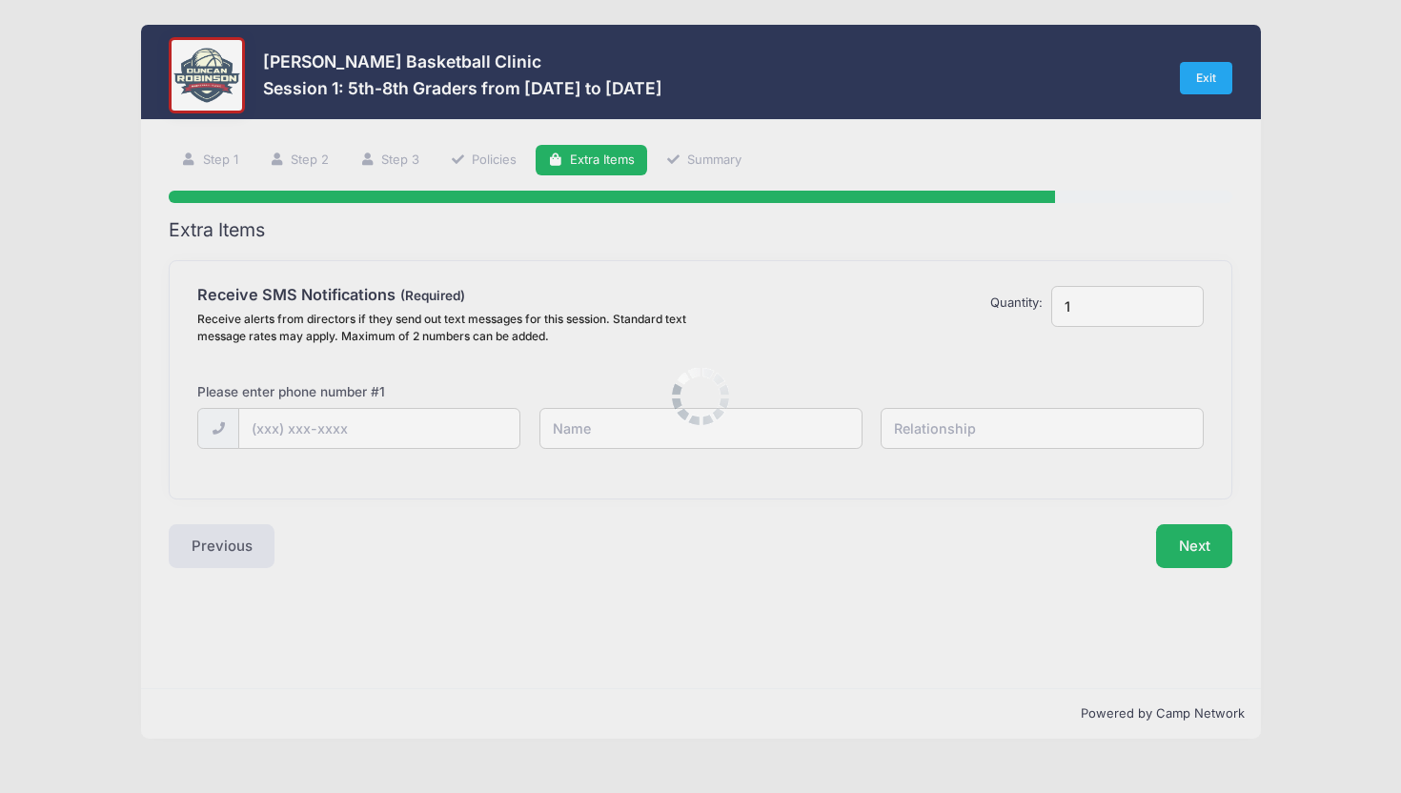
scroll to position [0, 0]
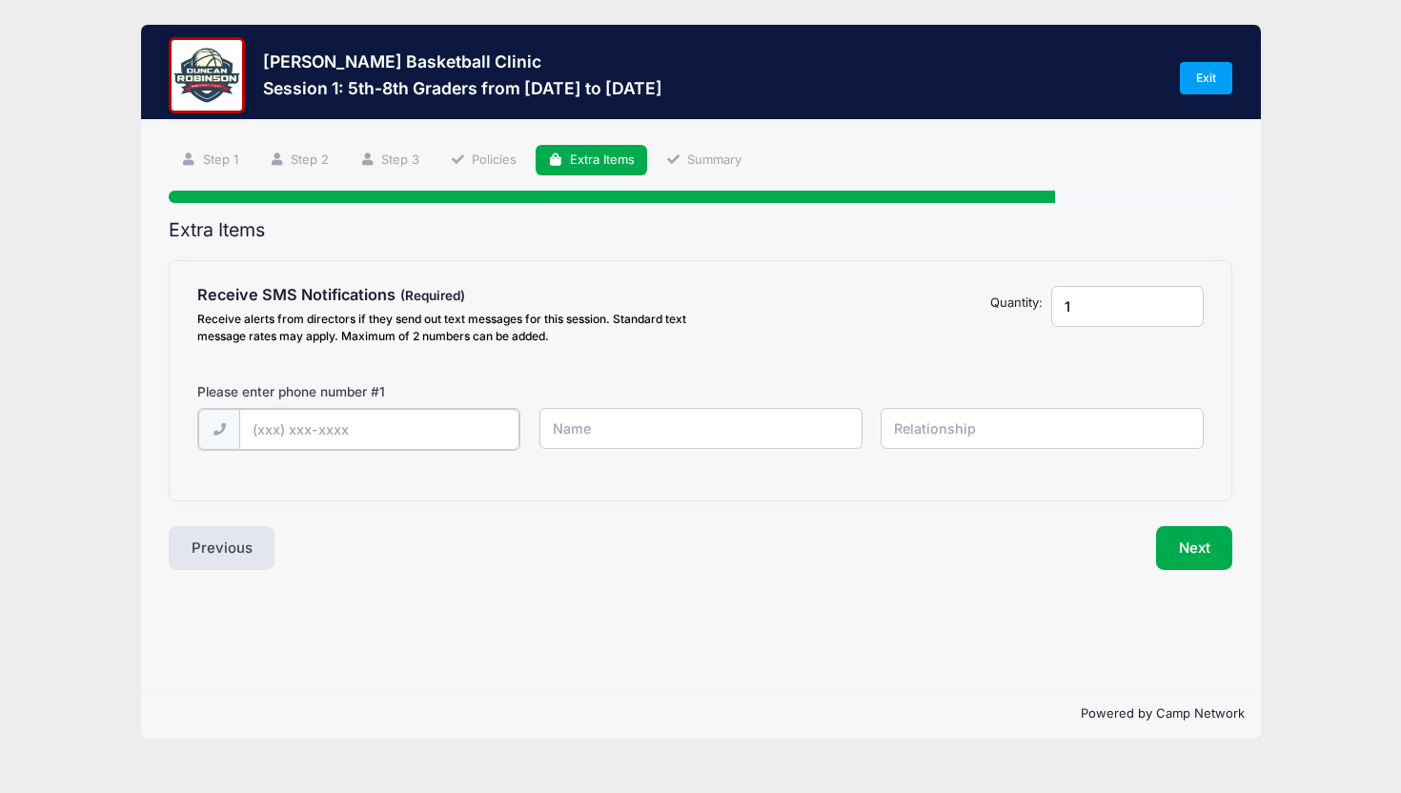
click at [0, 0] on input "text" at bounding box center [0, 0] width 0 height 0
type input "[PHONE_NUMBER]"
click at [0, 0] on input "text" at bounding box center [0, 0] width 0 height 0
type input "[PERSON_NAME]"
click at [0, 0] on input "text" at bounding box center [0, 0] width 0 height 0
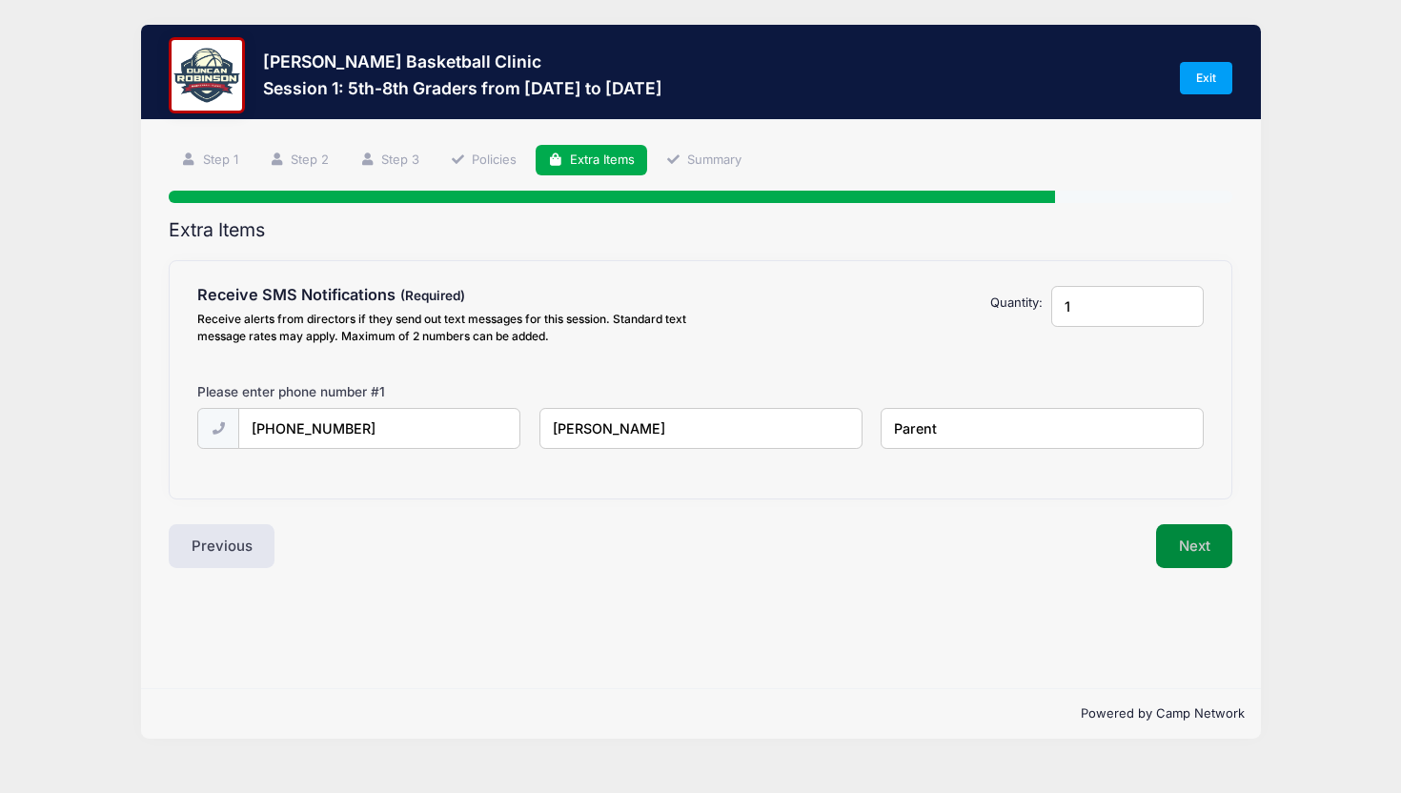
type input "Parent"
click at [1183, 552] on button "Next" at bounding box center [1194, 546] width 77 height 44
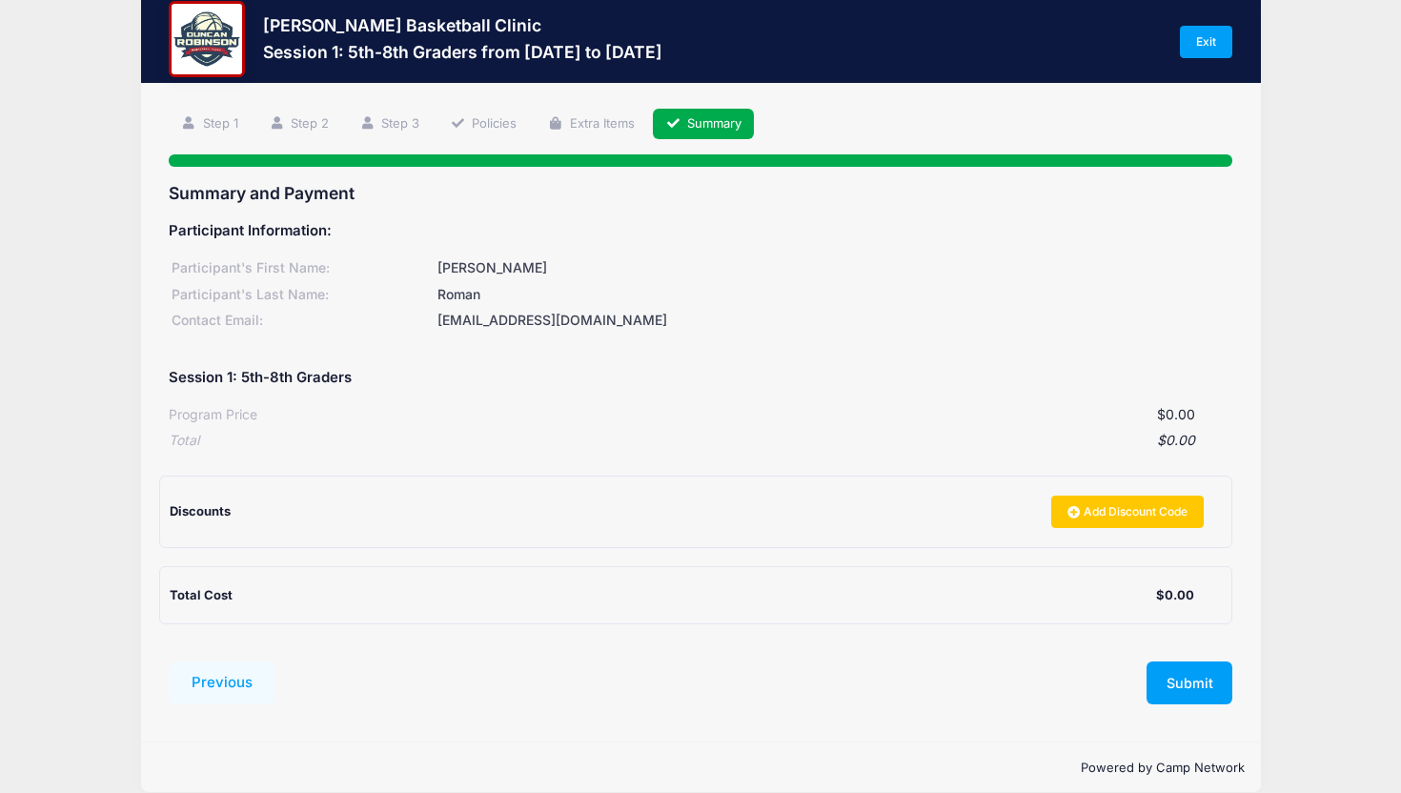
scroll to position [60, 0]
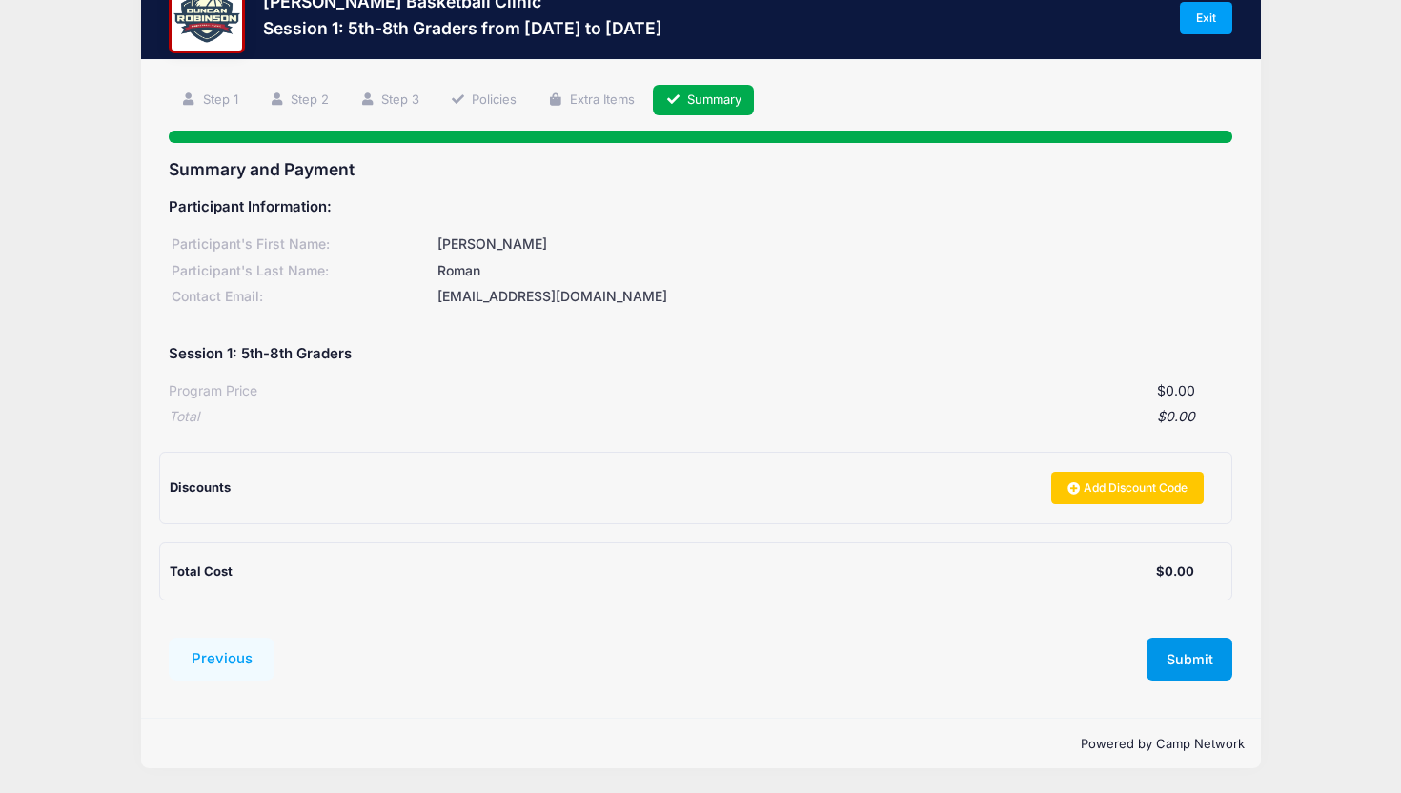
click at [1189, 659] on button "Submit" at bounding box center [1190, 660] width 86 height 44
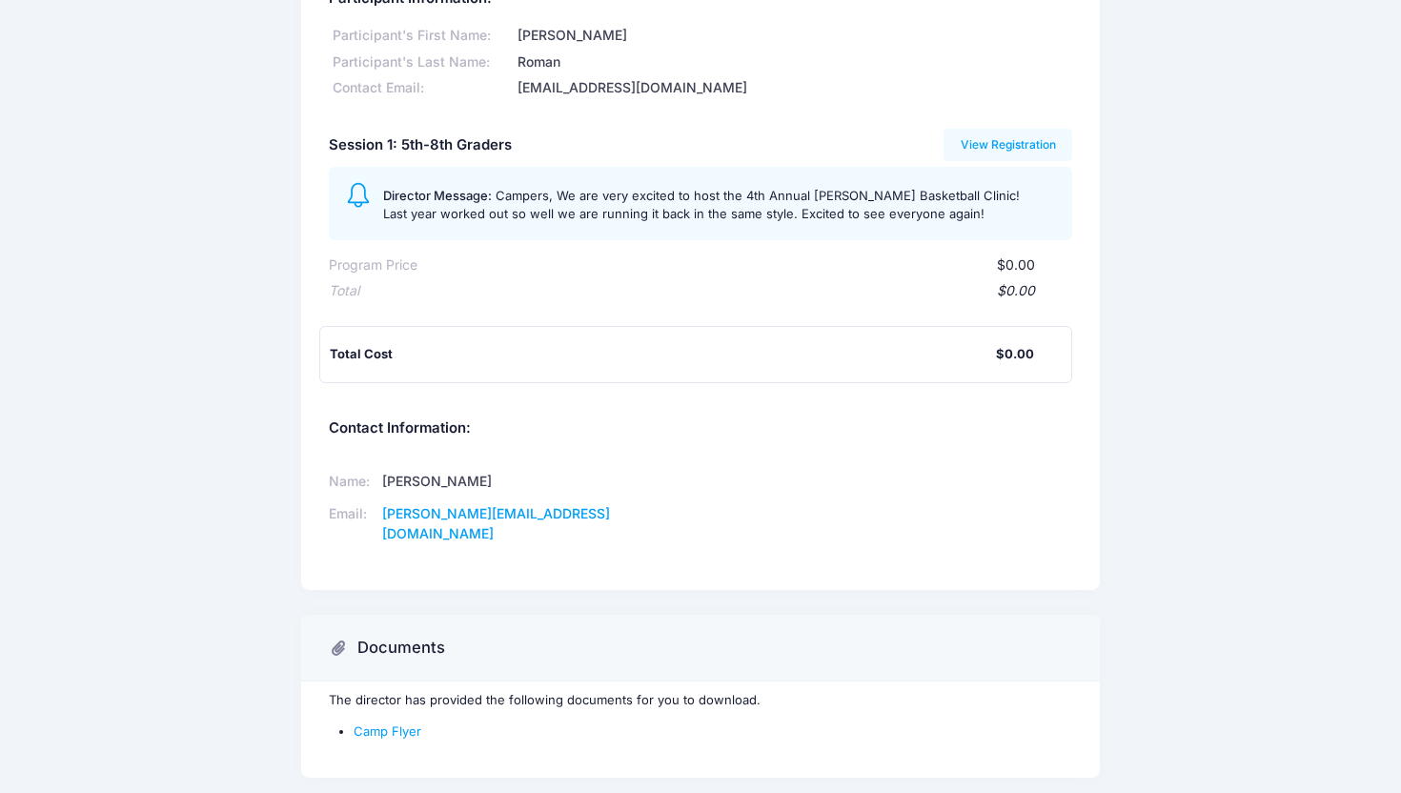
scroll to position [173, 0]
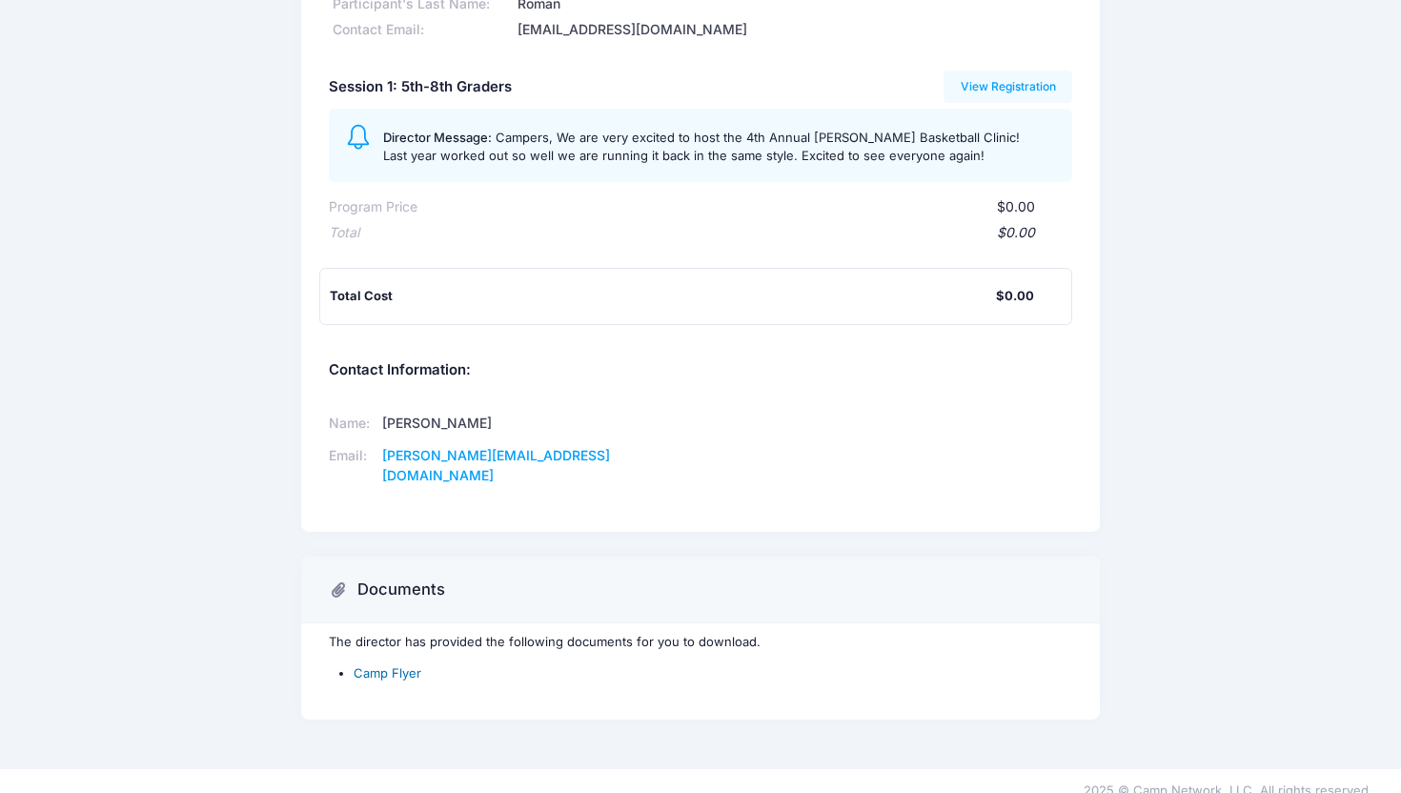
click at [381, 665] on link "Camp Flyer" at bounding box center [388, 672] width 68 height 15
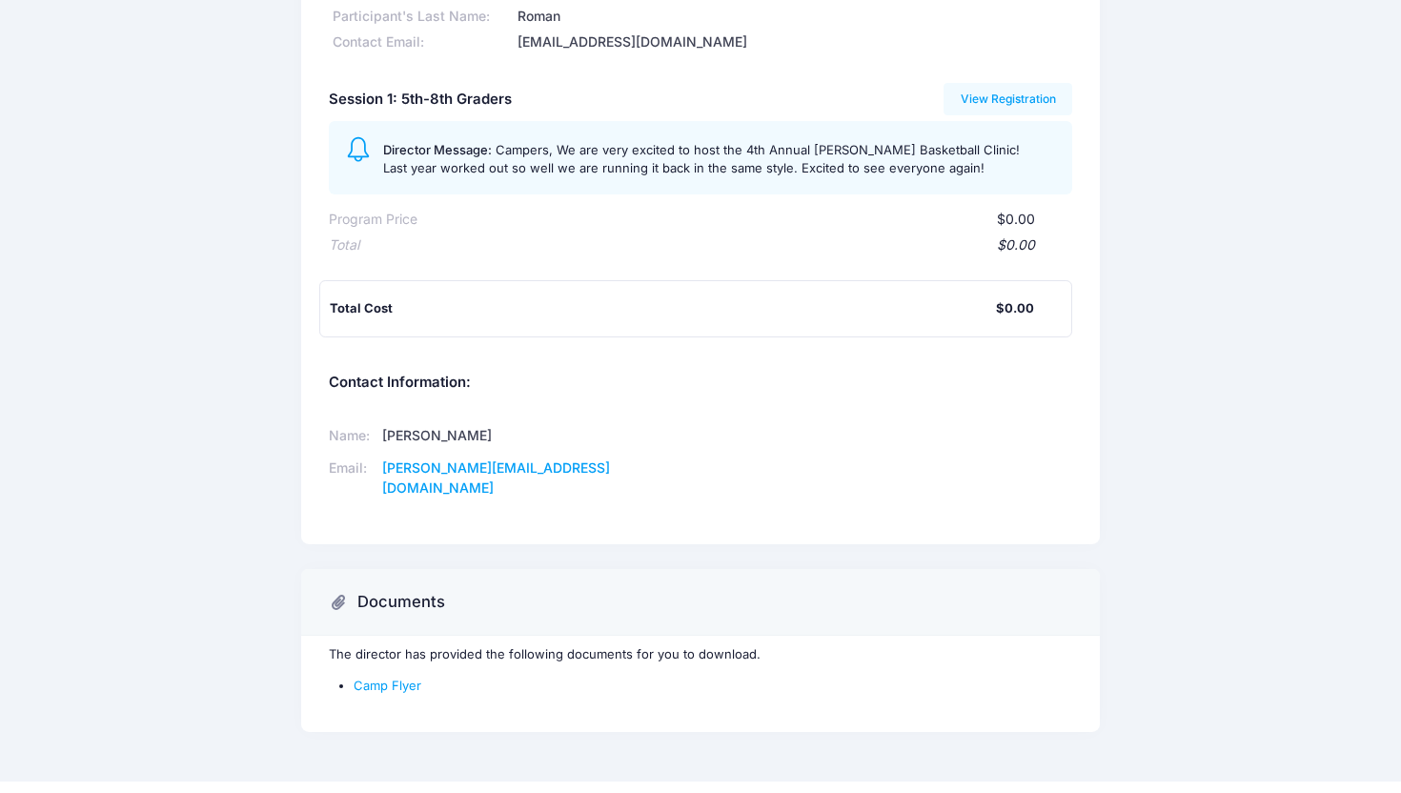
scroll to position [0, 0]
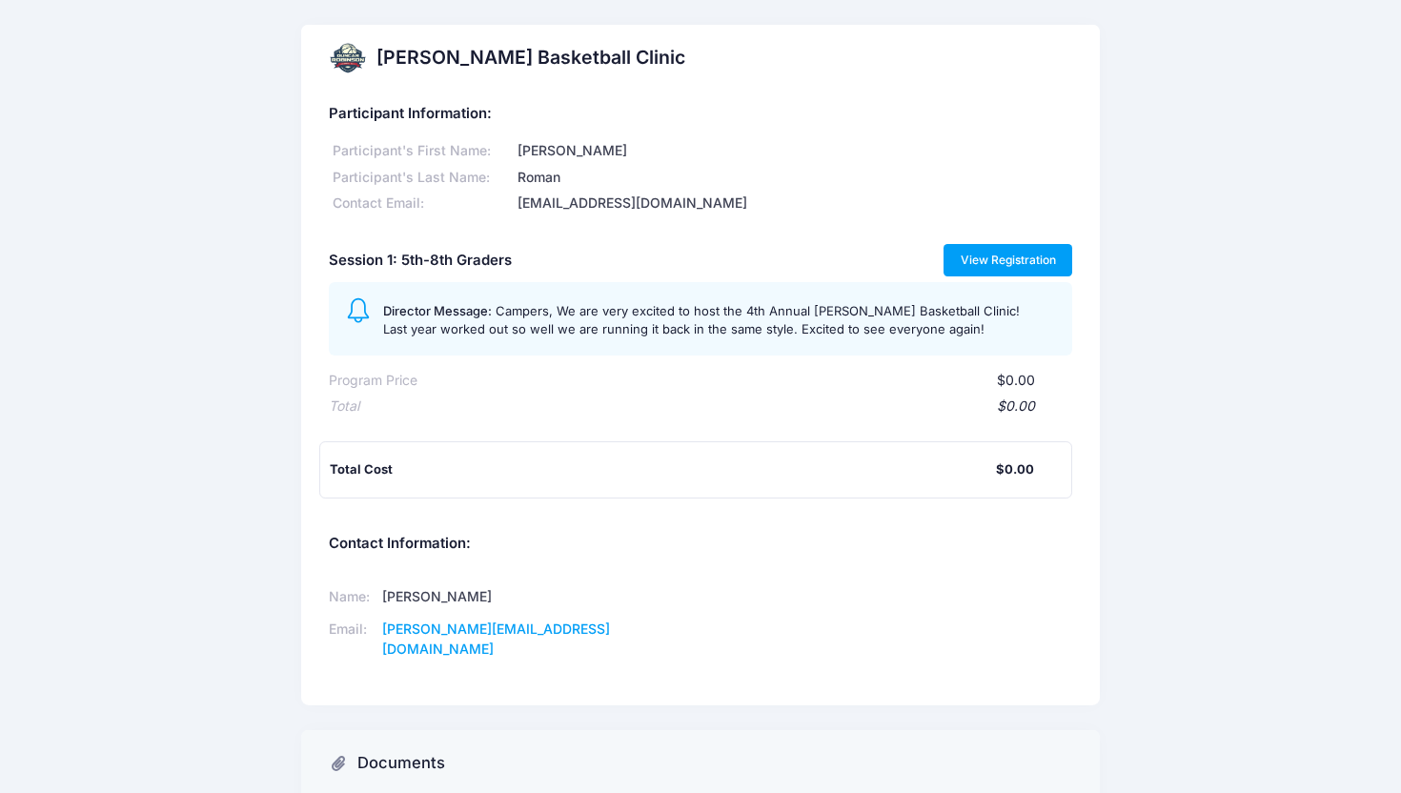
click at [1033, 251] on link "View Registration" at bounding box center [1008, 260] width 129 height 32
